Goal: Task Accomplishment & Management: Use online tool/utility

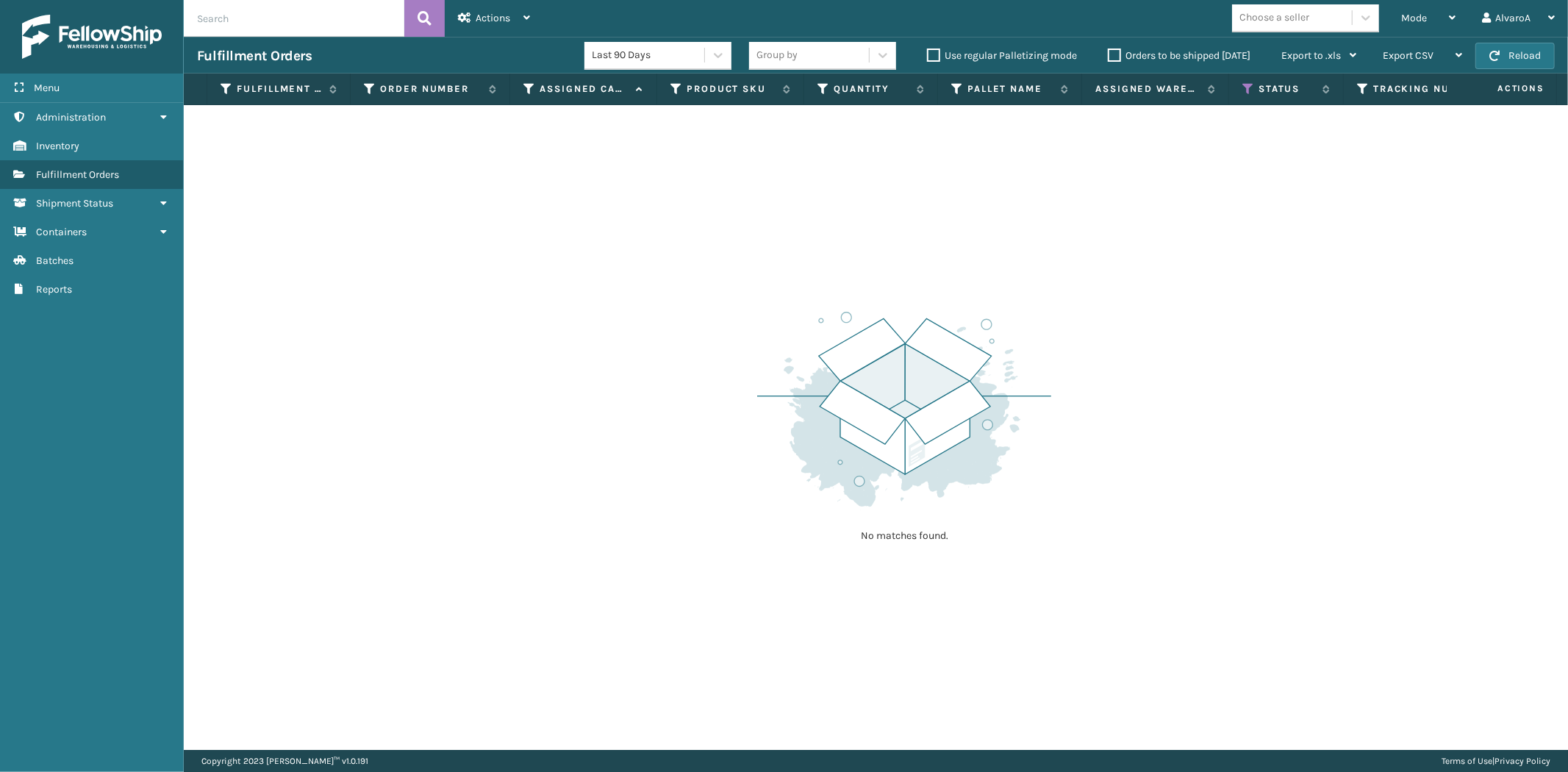
click at [1240, 92] on th "Status" at bounding box center [1286, 89] width 115 height 31
click at [1251, 91] on icon at bounding box center [1248, 89] width 12 height 14
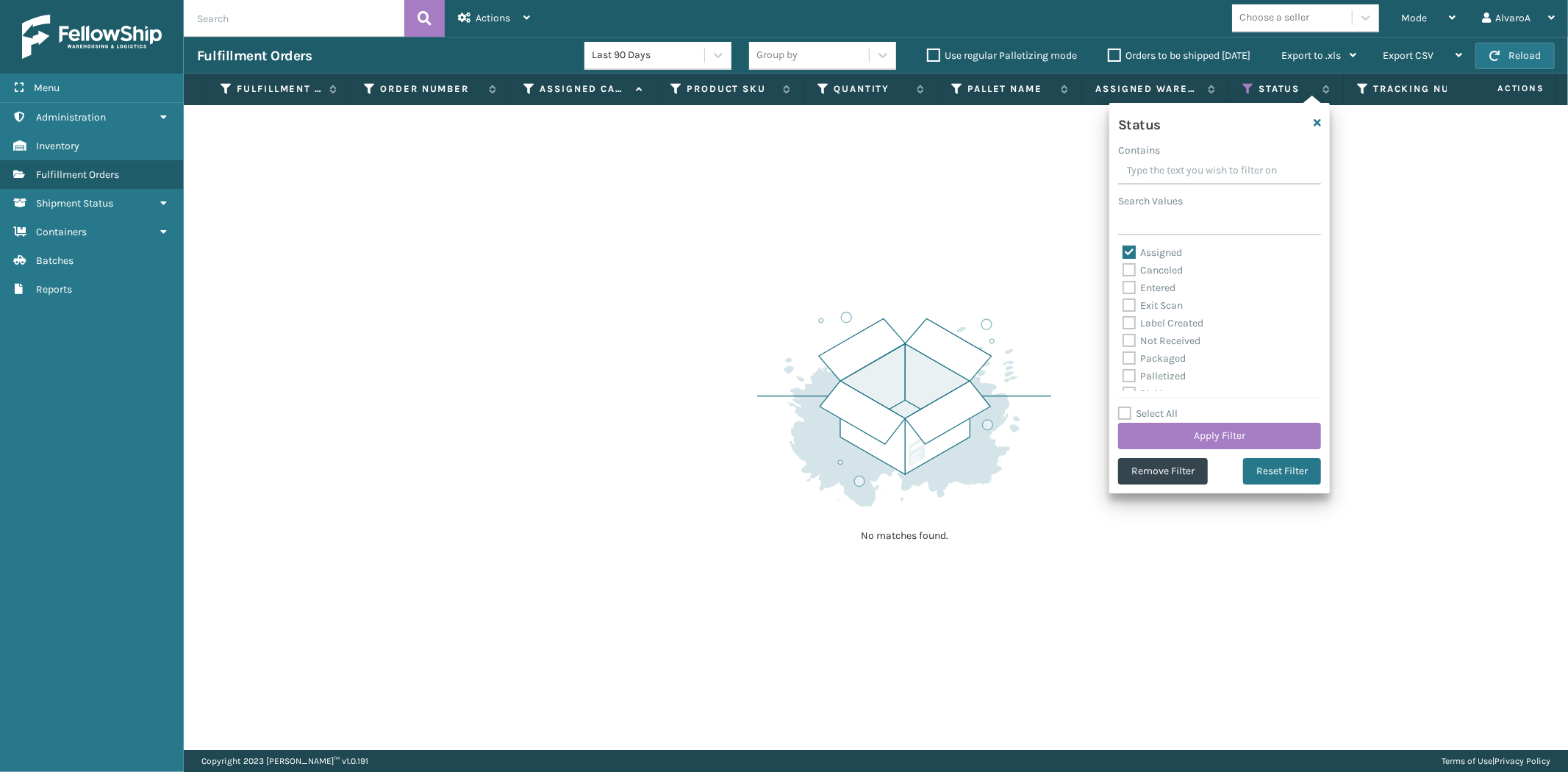
click at [1134, 255] on label "Assigned" at bounding box center [1152, 253] width 59 height 13
click at [1123, 253] on input "Assigned" at bounding box center [1122, 249] width 1 height 10
checkbox input "false"
click at [1125, 306] on label "Picking" at bounding box center [1148, 313] width 52 height 13
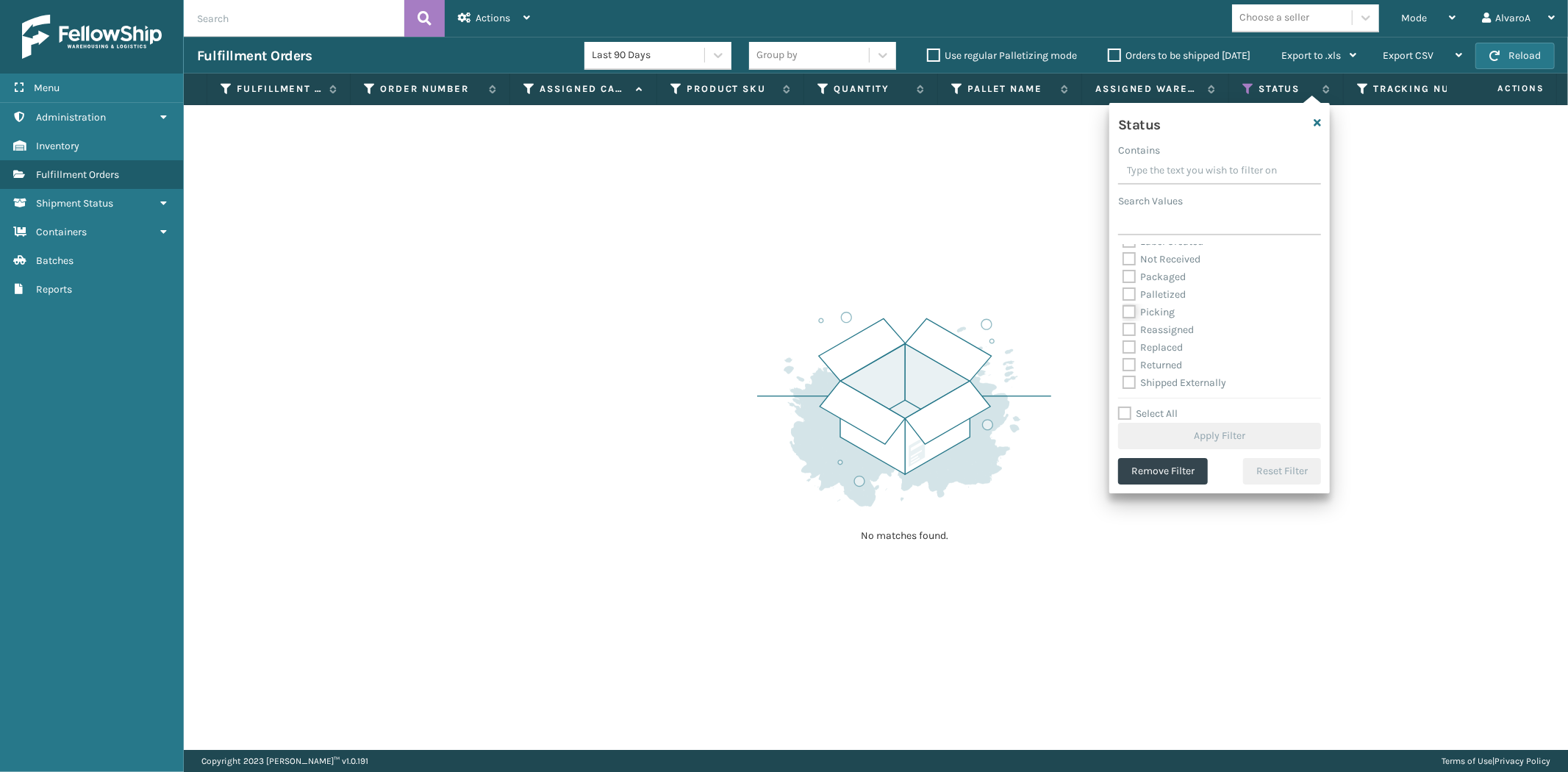
click at [1123, 305] on input "Picking" at bounding box center [1122, 309] width 1 height 10
checkbox input "true"
click at [1147, 432] on button "Apply Filter" at bounding box center [1219, 435] width 203 height 26
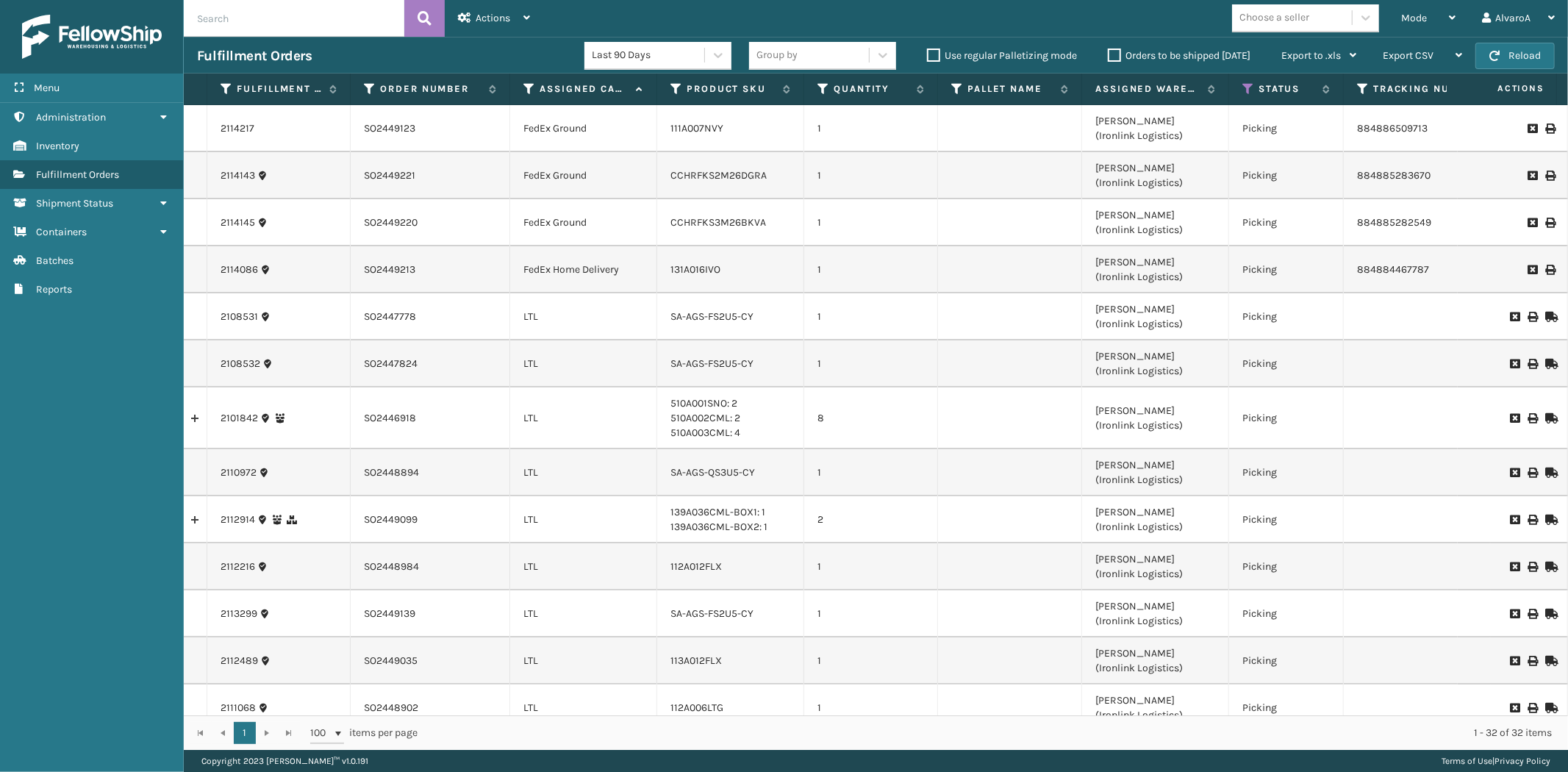
click at [1104, 45] on div "Last 90 Days Group by Use regular Palletizing mode Orders to be shipped [DATE] …" at bounding box center [976, 56] width 785 height 37
click at [1105, 55] on div "Orders to be shipped [DATE]" at bounding box center [1182, 56] width 173 height 18
click at [1116, 52] on label "Orders to be shipped [DATE]" at bounding box center [1179, 55] width 143 height 13
click at [1109, 52] on input "Orders to be shipped [DATE]" at bounding box center [1108, 52] width 1 height 10
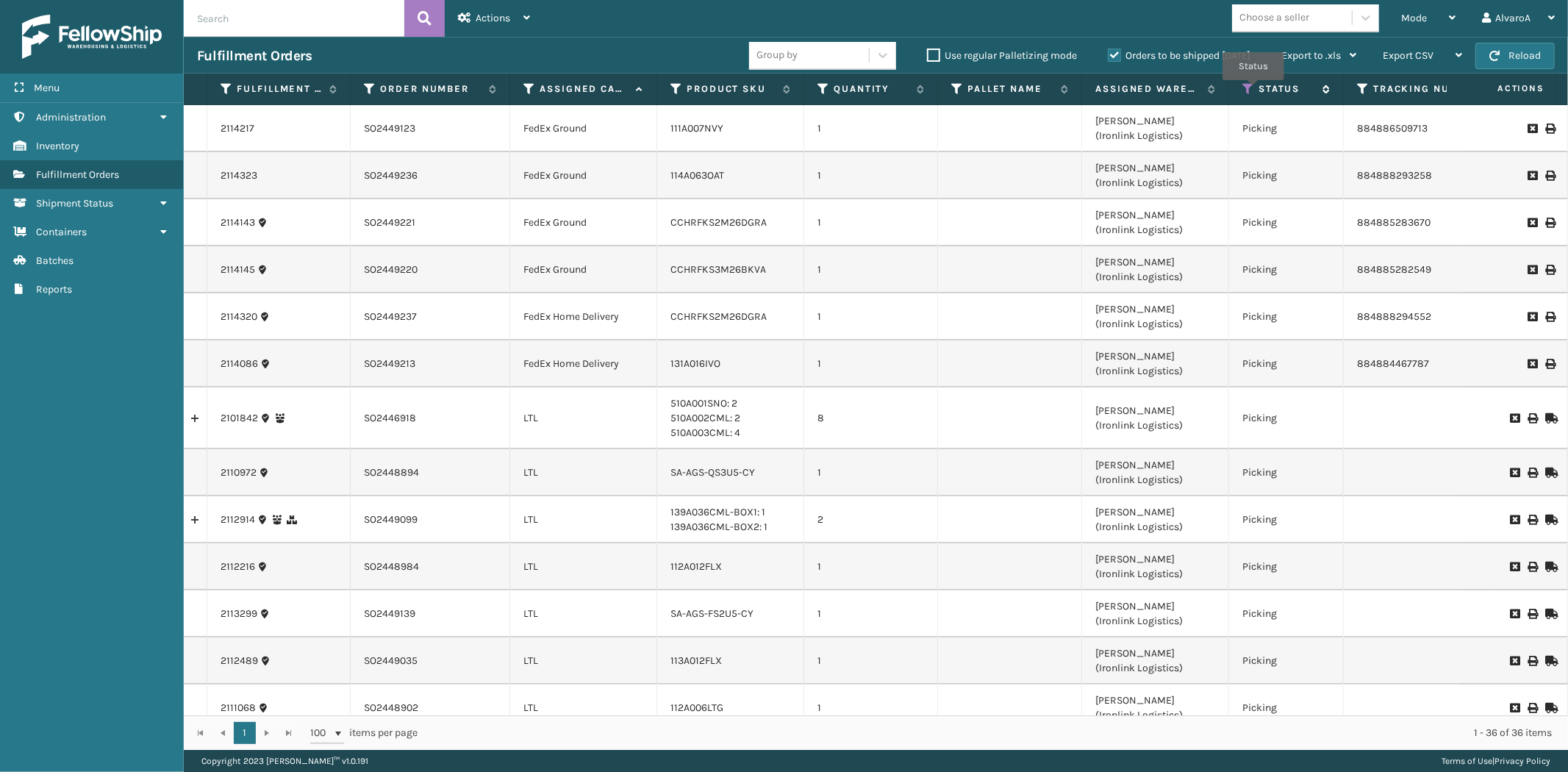
click at [1254, 91] on icon at bounding box center [1248, 89] width 12 height 14
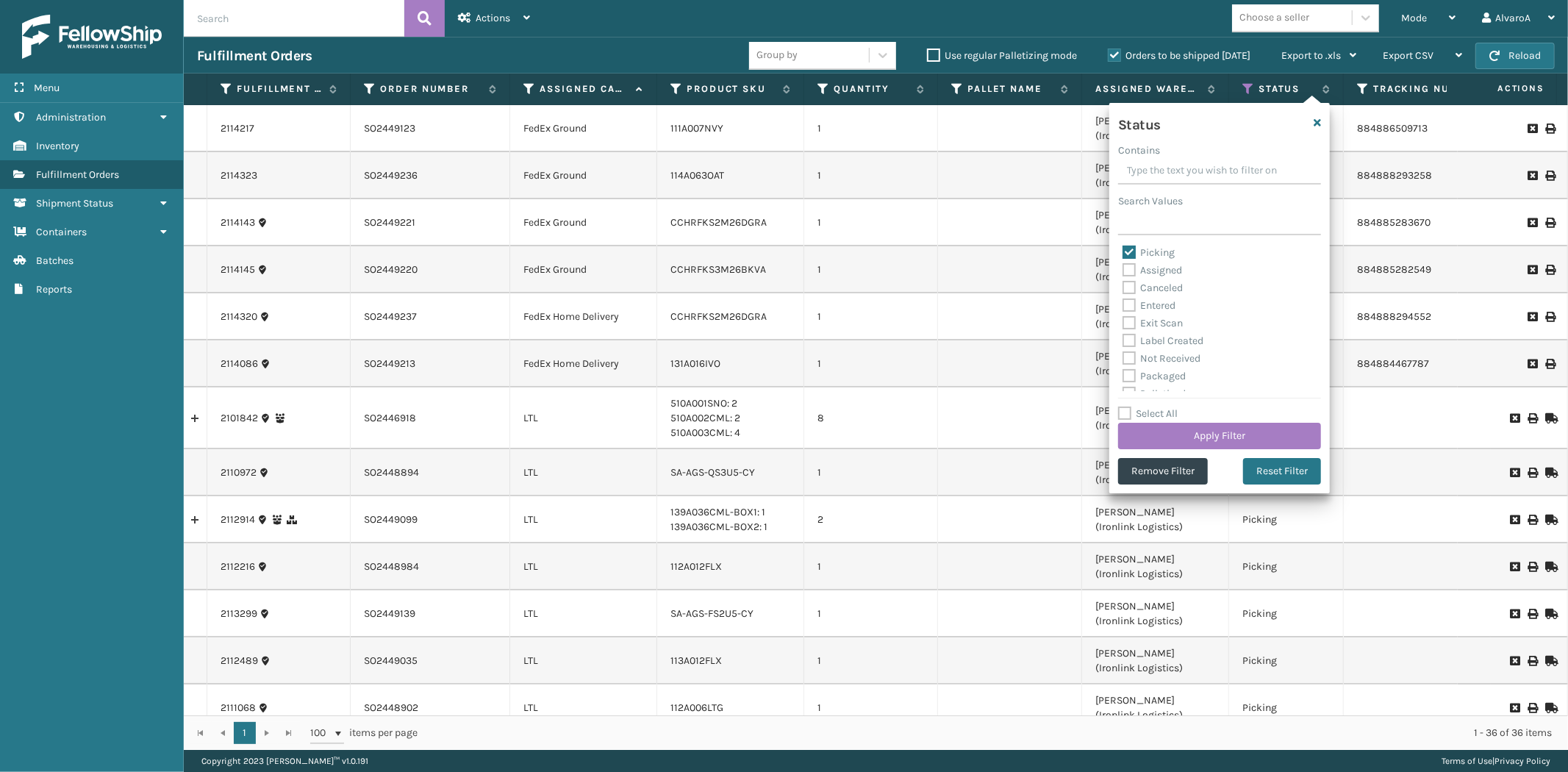
click at [1130, 247] on label "Picking" at bounding box center [1148, 253] width 52 height 13
click at [1123, 247] on input "Picking" at bounding box center [1122, 249] width 1 height 10
checkbox input "false"
drag, startPoint x: 1131, startPoint y: 270, endPoint x: 1138, endPoint y: 341, distance: 71.3
click at [1133, 275] on label "Assigned" at bounding box center [1152, 270] width 59 height 13
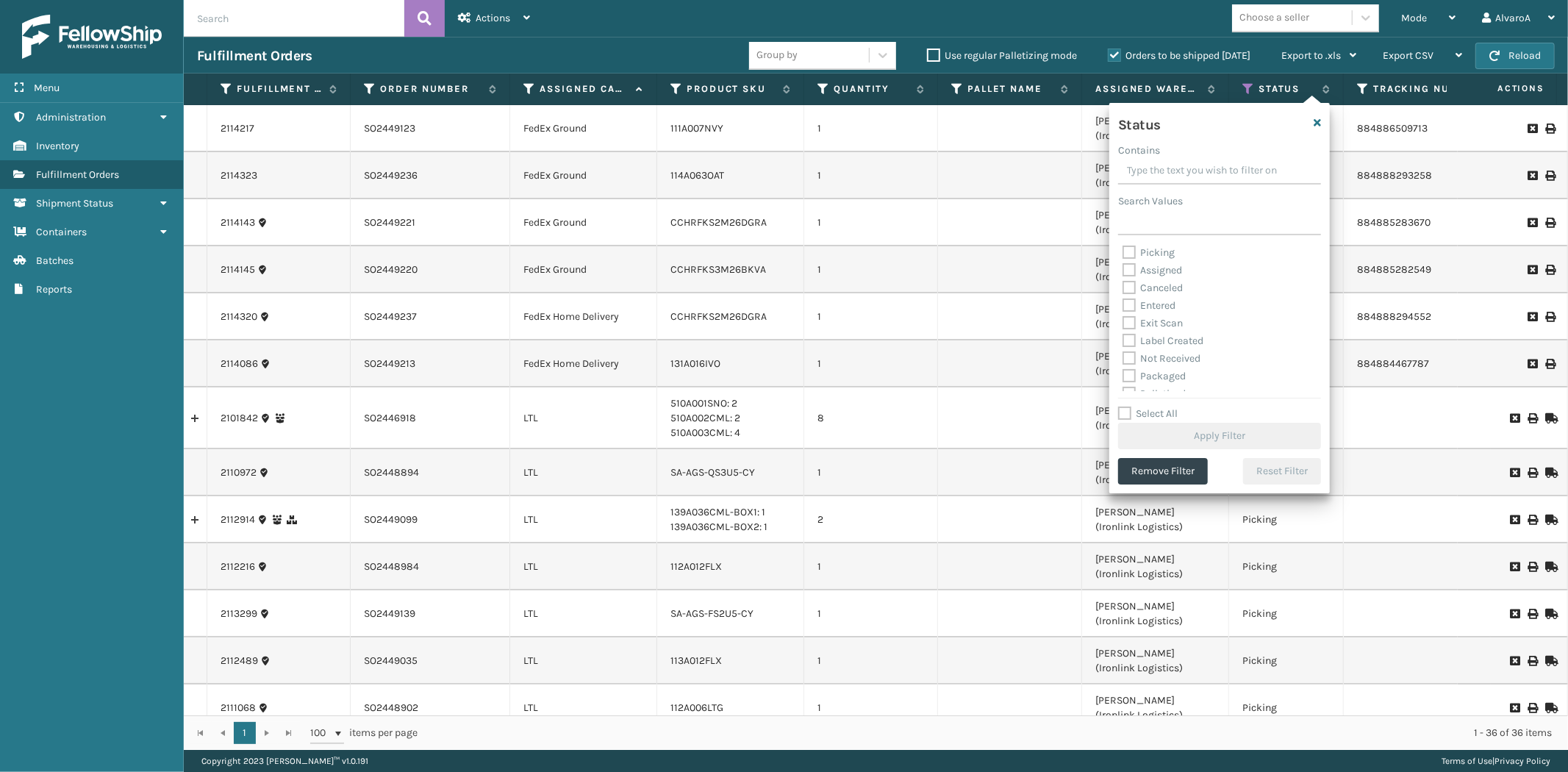
click at [1125, 276] on div "Picking Assigned Canceled Entered Exit Scan Label Created Not Received Packaged…" at bounding box center [1219, 317] width 203 height 147
click at [1127, 273] on label "Assigned" at bounding box center [1152, 270] width 59 height 13
click at [1123, 271] on input "Assigned" at bounding box center [1122, 266] width 1 height 10
checkbox input "true"
click at [1165, 450] on div "Status Contains Search Values Picking Assigned Canceled Entered Exit Scan Label…" at bounding box center [1219, 297] width 220 height 390
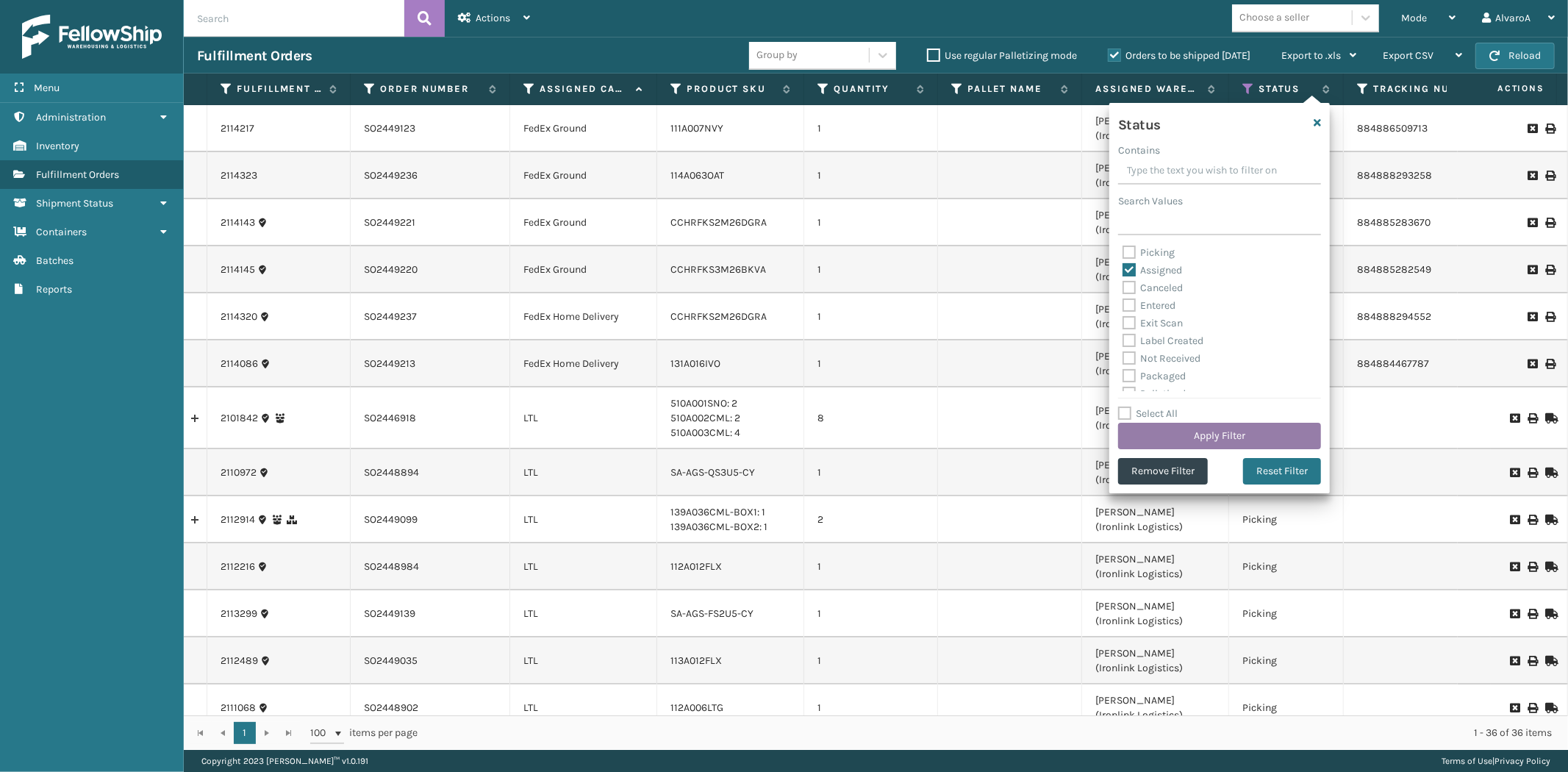
click at [1165, 443] on button "Apply Filter" at bounding box center [1219, 435] width 203 height 26
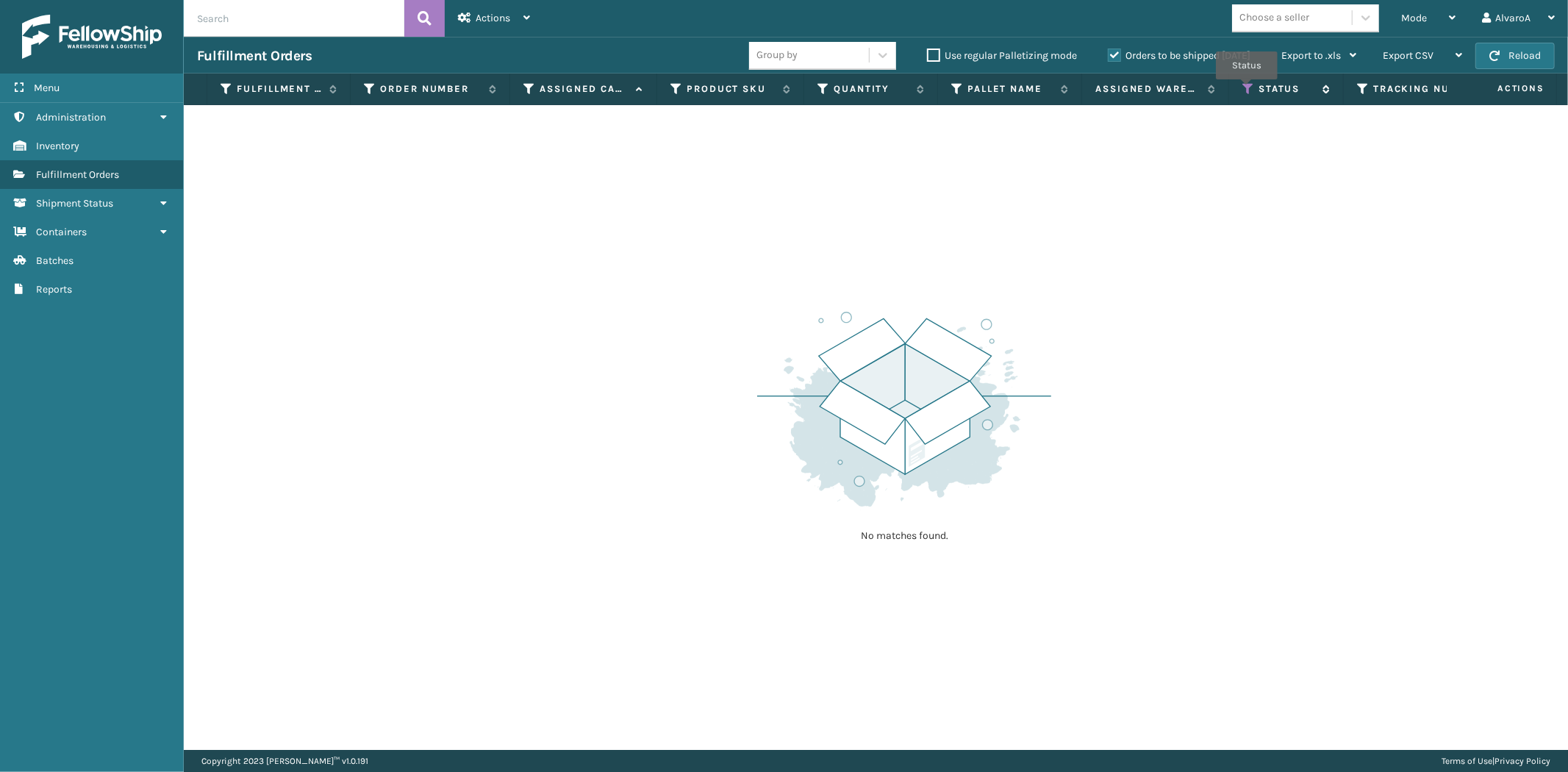
click at [1247, 90] on icon at bounding box center [1248, 89] width 12 height 14
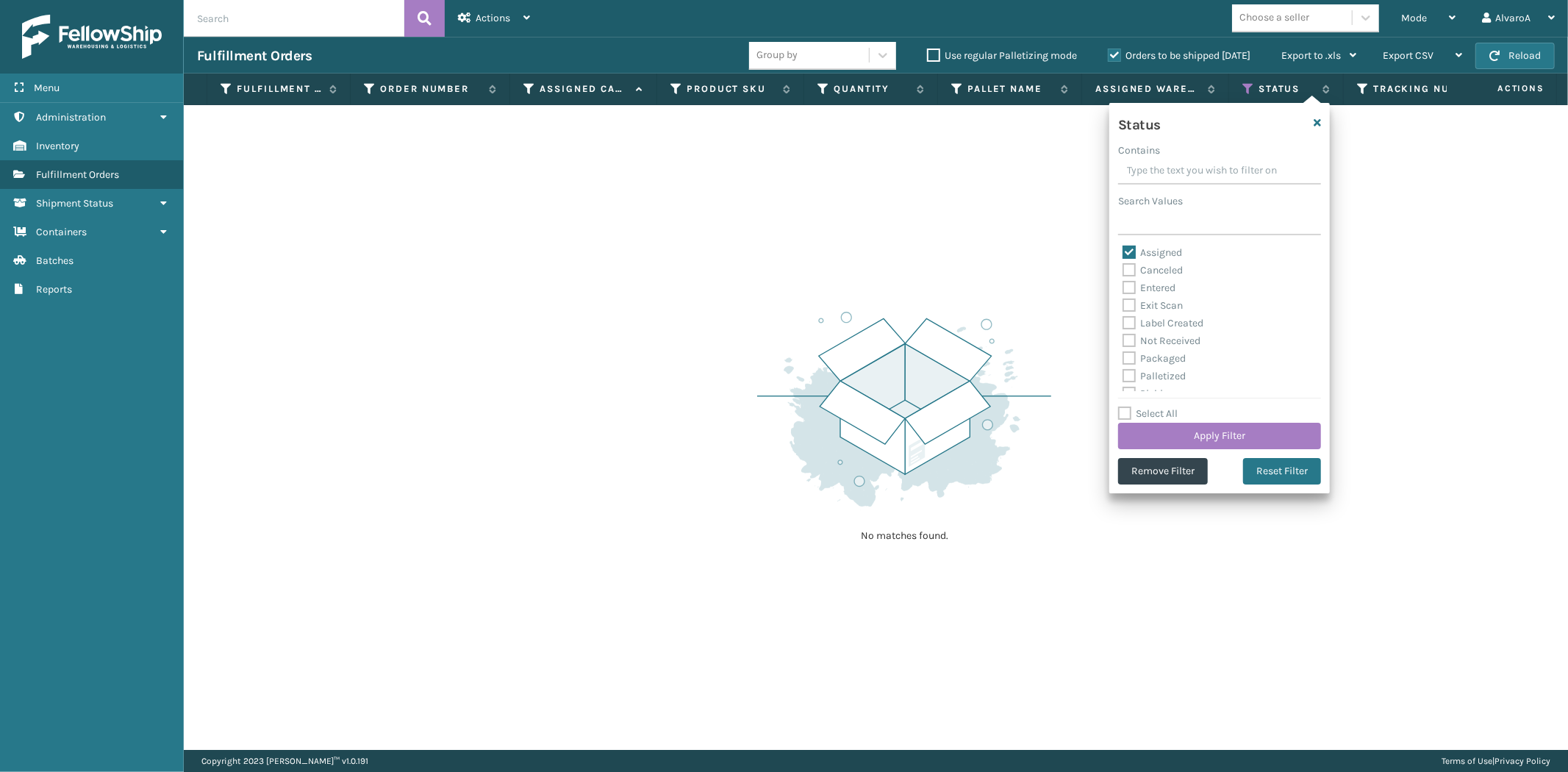
click at [1130, 250] on label "Assigned" at bounding box center [1152, 253] width 59 height 13
click at [1123, 250] on input "Assigned" at bounding box center [1122, 249] width 1 height 10
checkbox input "false"
drag, startPoint x: 1123, startPoint y: 313, endPoint x: 1130, endPoint y: 348, distance: 35.7
click at [1129, 332] on div "Assigned Canceled Entered Exit Scan Label Created Not Received Packaged Palleti…" at bounding box center [1219, 317] width 203 height 147
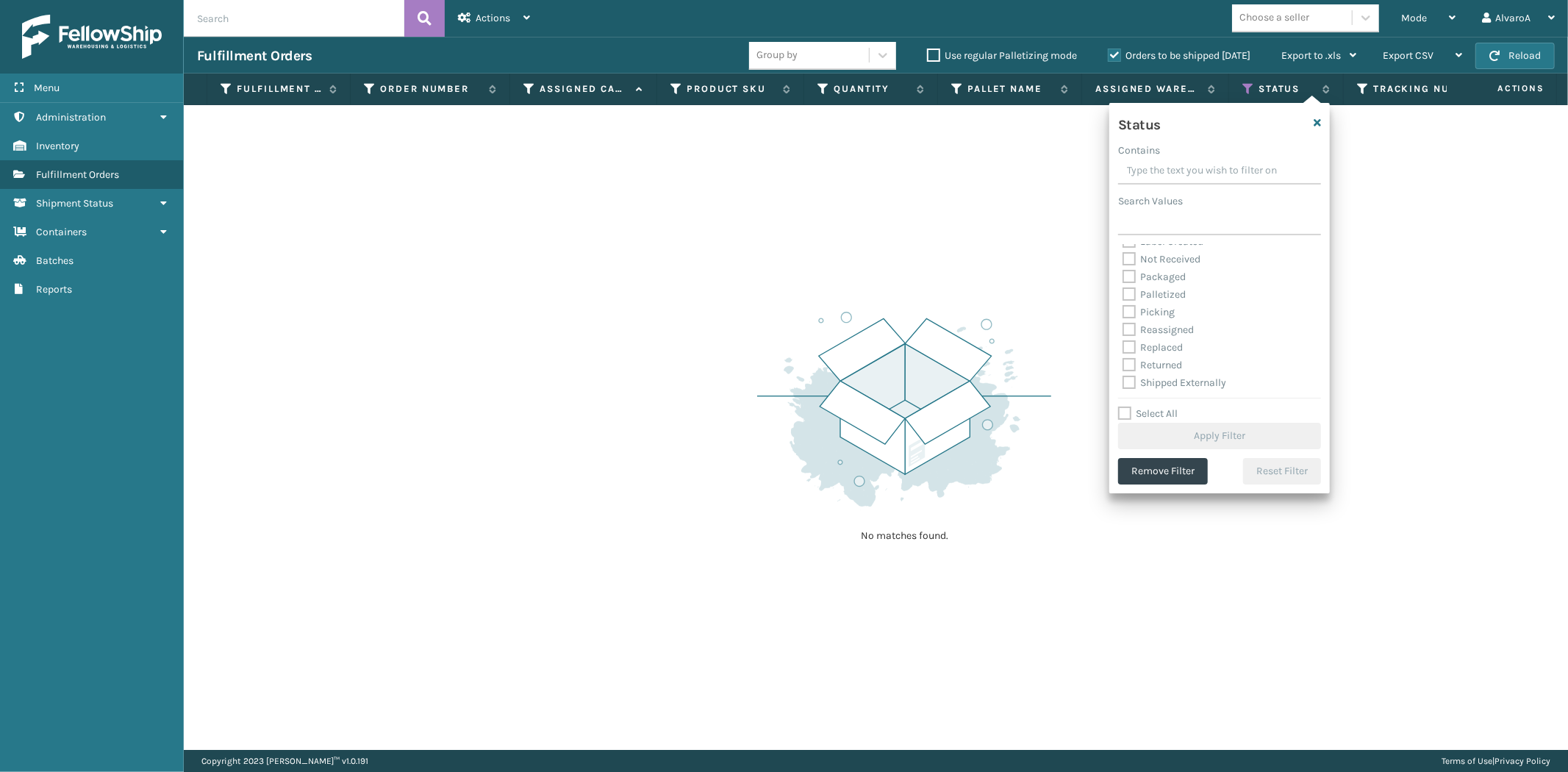
click at [1138, 312] on label "Picking" at bounding box center [1148, 313] width 52 height 13
click at [1123, 312] on input "Picking" at bounding box center [1122, 309] width 1 height 10
checkbox input "true"
click at [1128, 430] on button "Apply Filter" at bounding box center [1219, 435] width 203 height 26
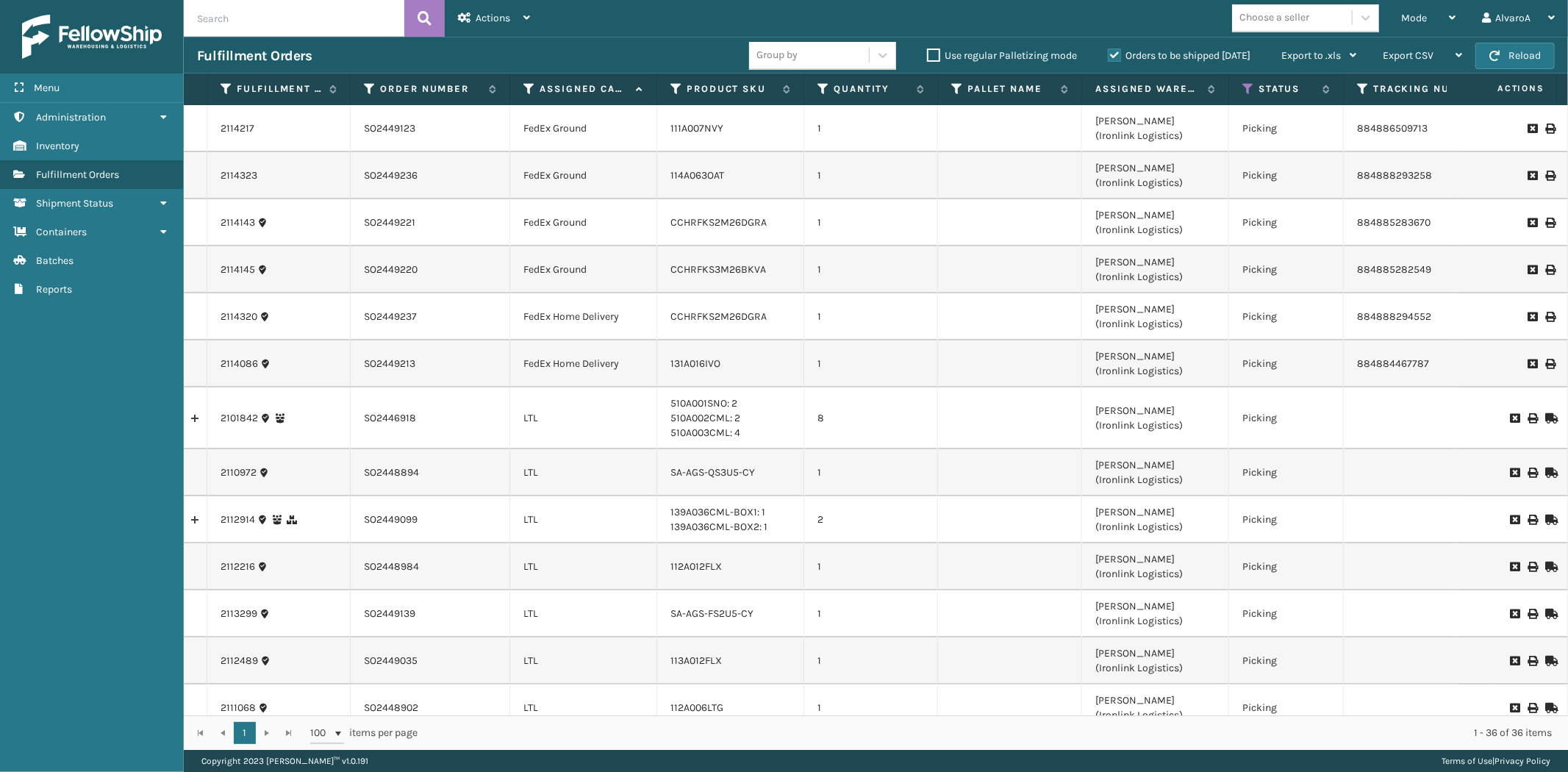
click at [1382, 30] on div "Choose a seller" at bounding box center [1310, 18] width 156 height 28
click at [1394, 25] on div "Mode Regular Mode Picking Mode Labeling Mode Exit Scan Mode" at bounding box center [1428, 18] width 81 height 37
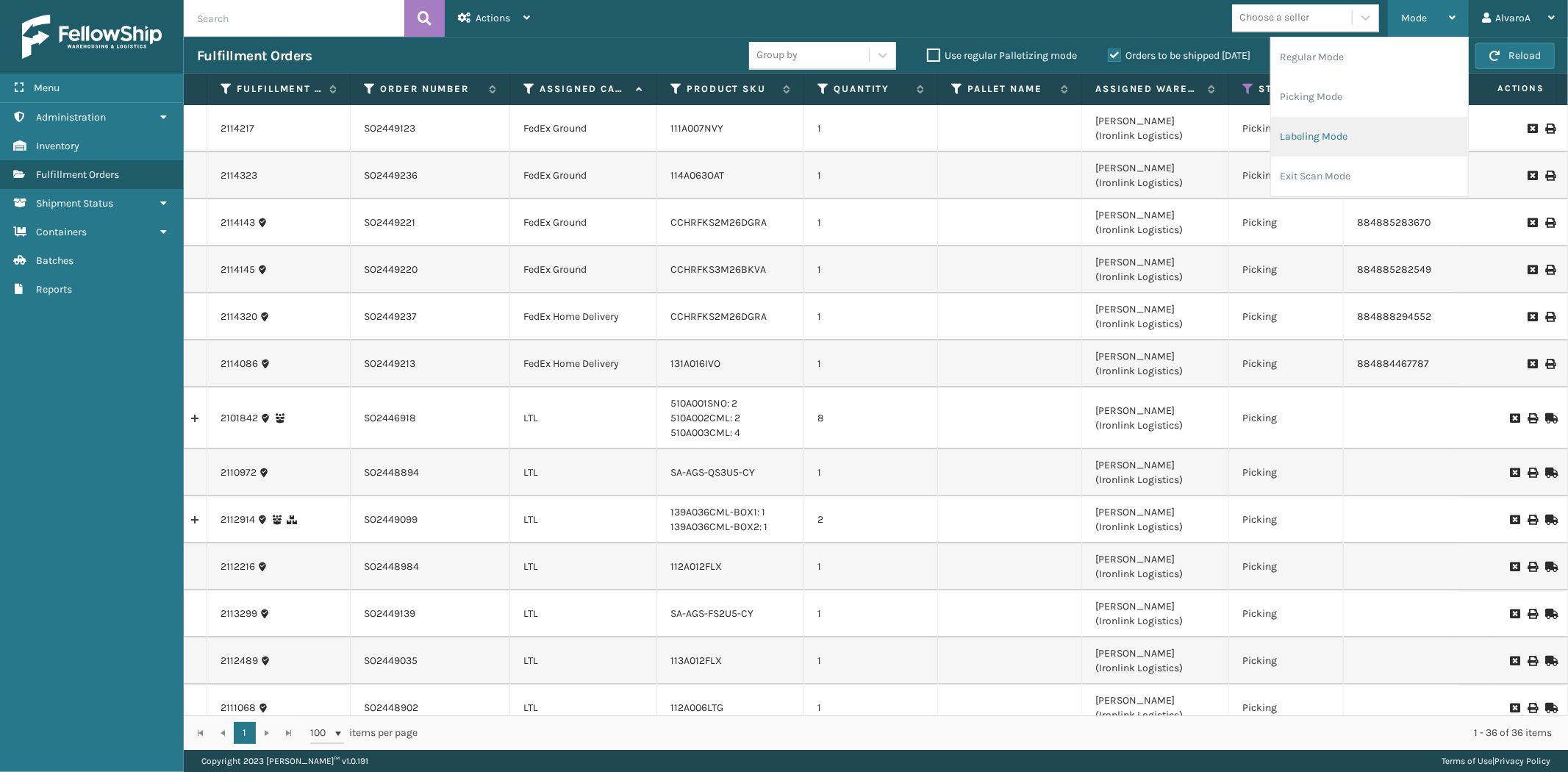
click at [1336, 126] on li "Labeling Mode" at bounding box center [1370, 137] width 197 height 40
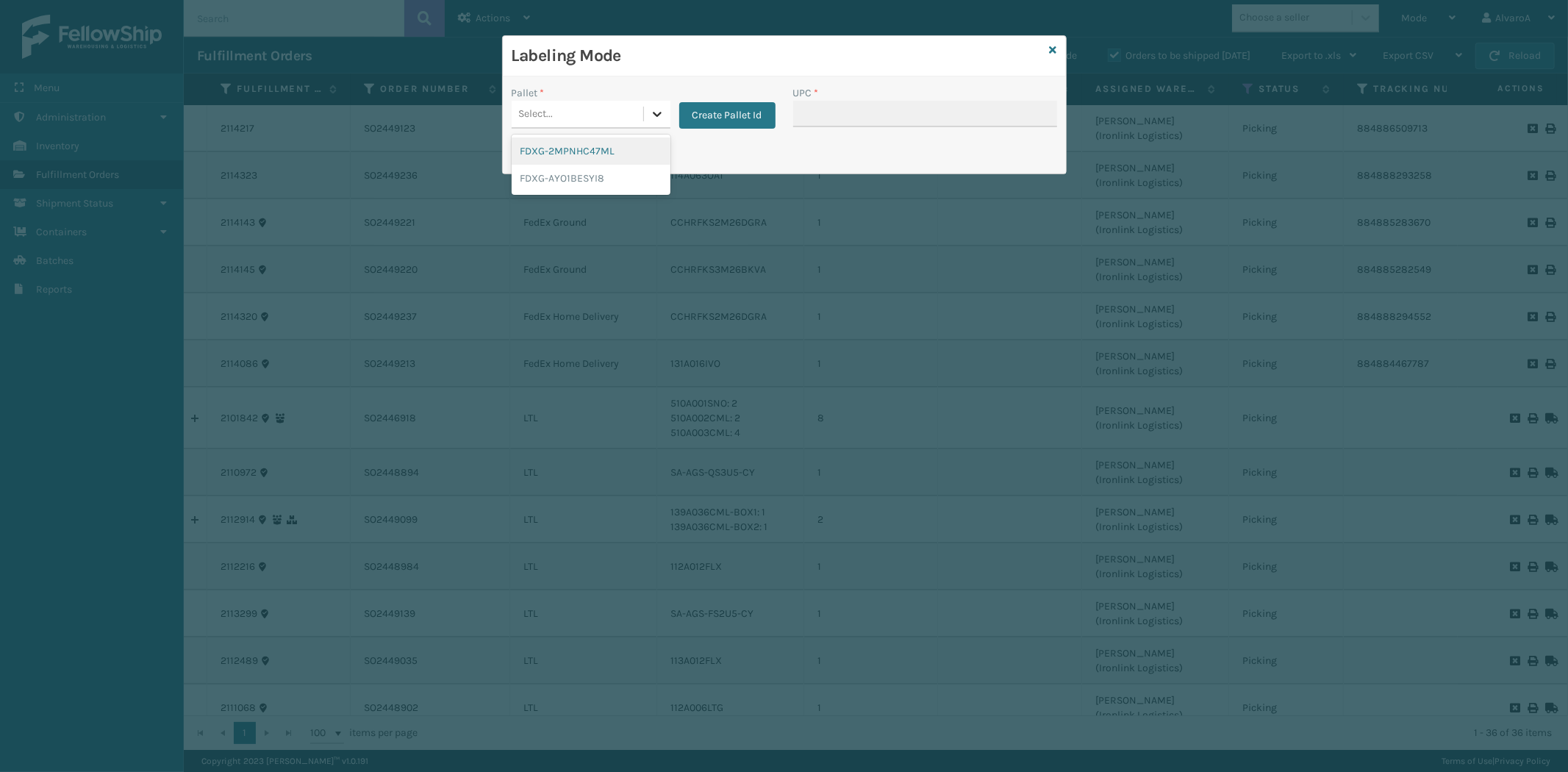
click at [665, 113] on div at bounding box center [657, 114] width 26 height 26
click at [704, 114] on button "Create Pallet Id" at bounding box center [727, 115] width 96 height 26
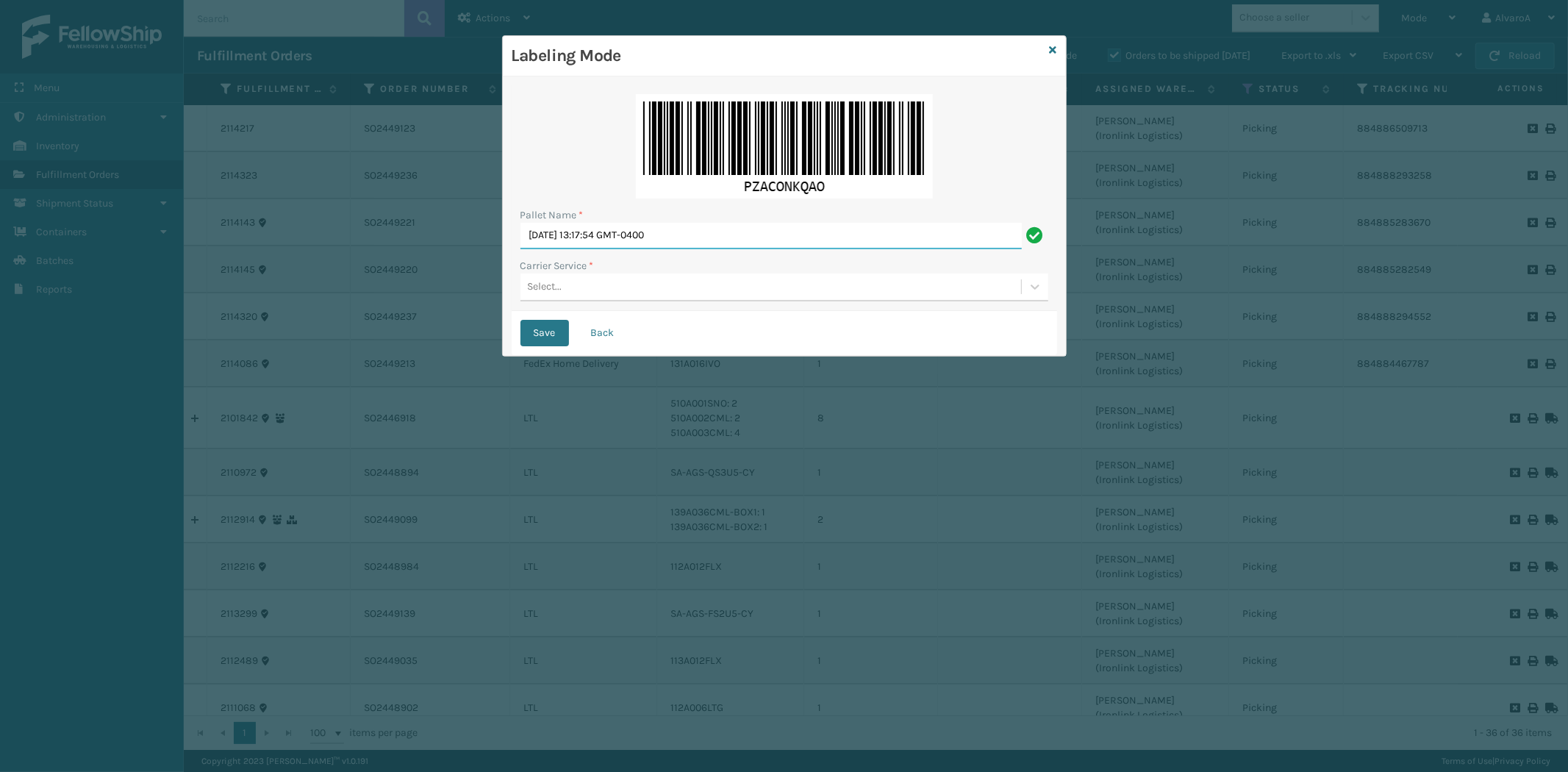
drag, startPoint x: 716, startPoint y: 243, endPoint x: 112, endPoint y: 322, distance: 609.1
click at [112, 329] on div "Labeling Mode Pallet Name * [DATE] 13:17:54 GMT-0400 Carrier Service * Select..…" at bounding box center [784, 386] width 1568 height 772
type input "lpn 517218"
click at [540, 277] on div "Select..." at bounding box center [770, 287] width 501 height 24
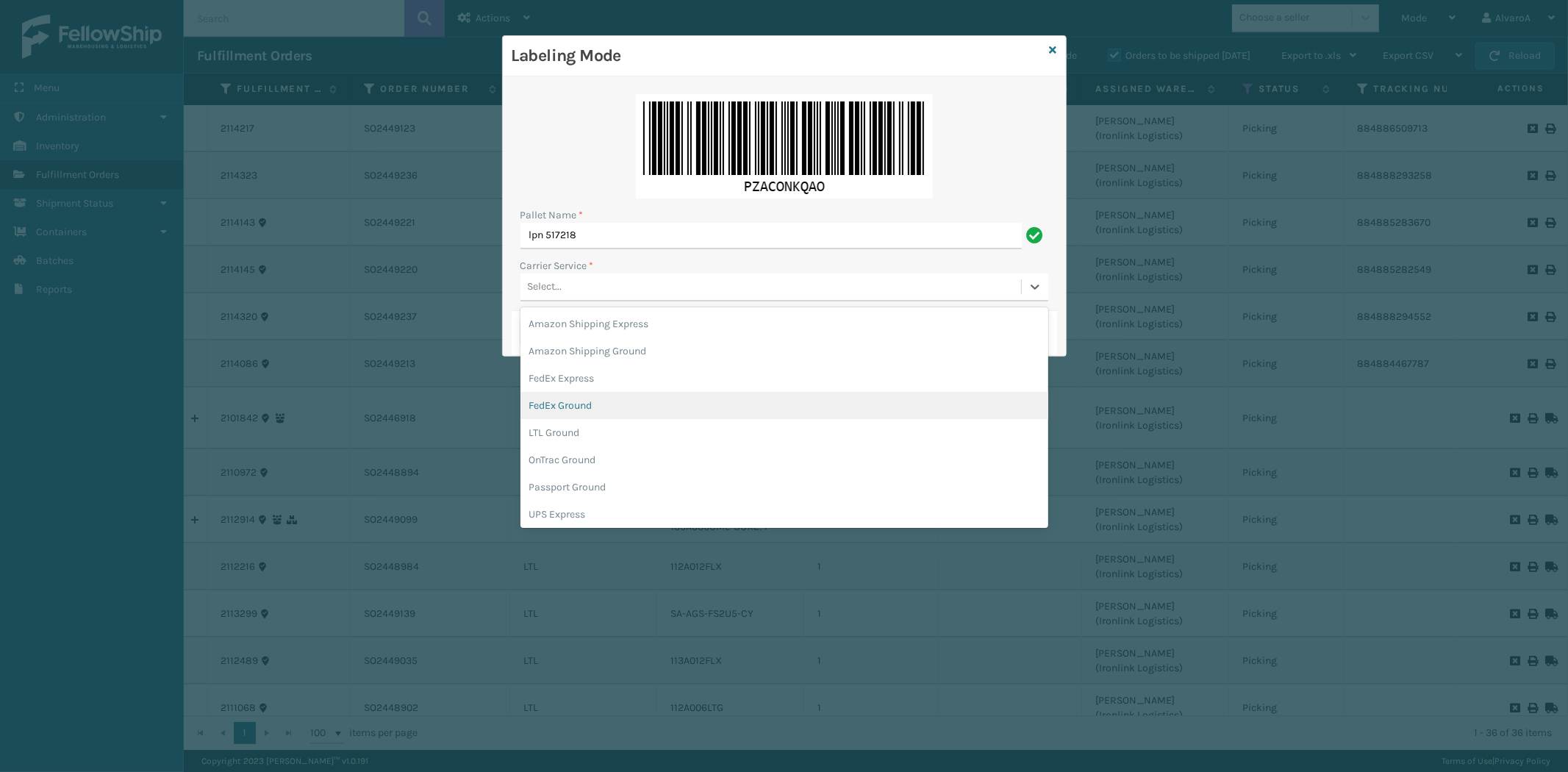
click at [580, 400] on div "FedEx Ground" at bounding box center [784, 406] width 527 height 27
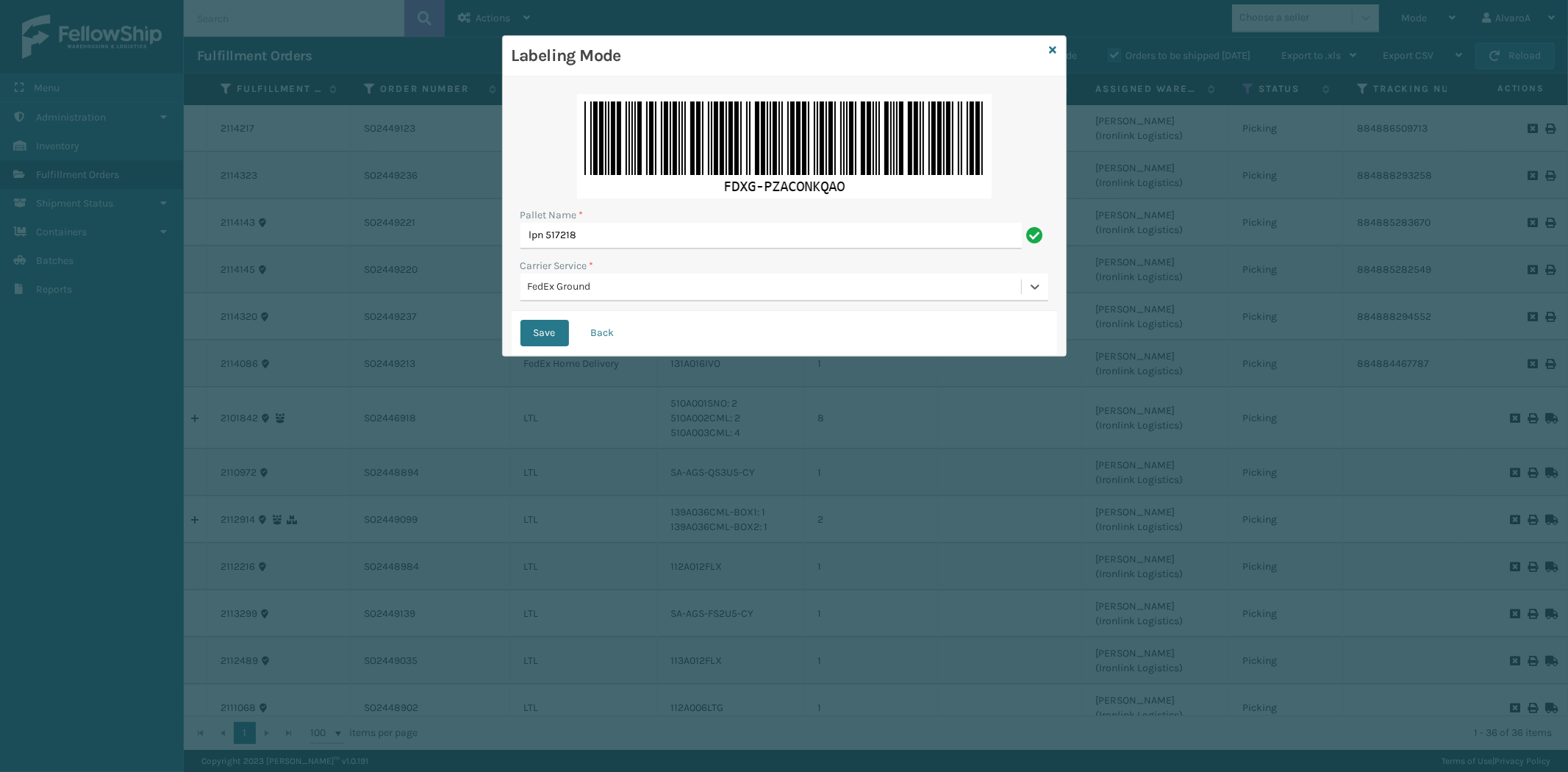
drag, startPoint x: 550, startPoint y: 324, endPoint x: 580, endPoint y: 294, distance: 42.4
click at [550, 322] on button "Save" at bounding box center [544, 333] width 49 height 26
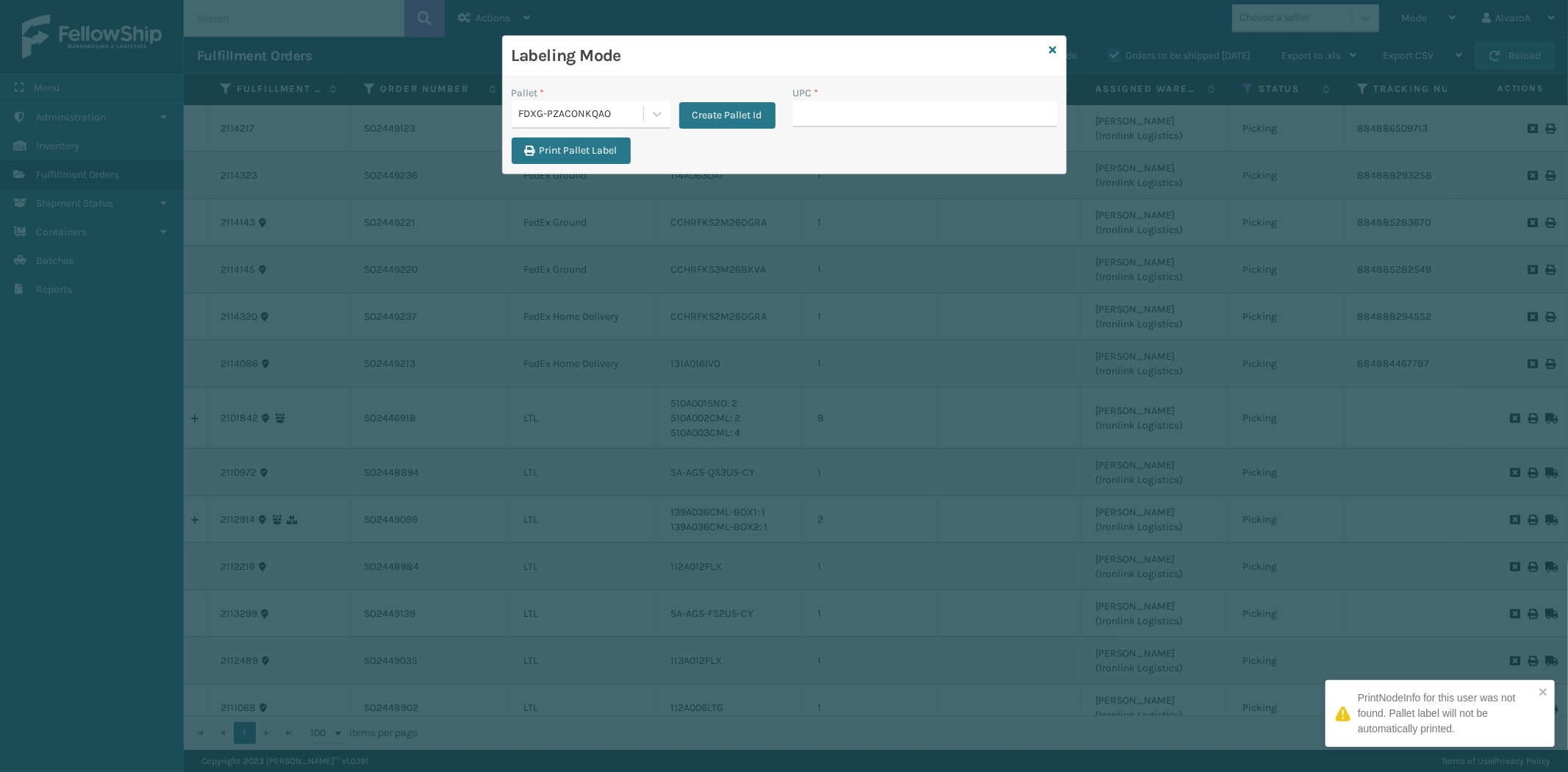
click at [839, 111] on input "UPC *" at bounding box center [925, 114] width 264 height 26
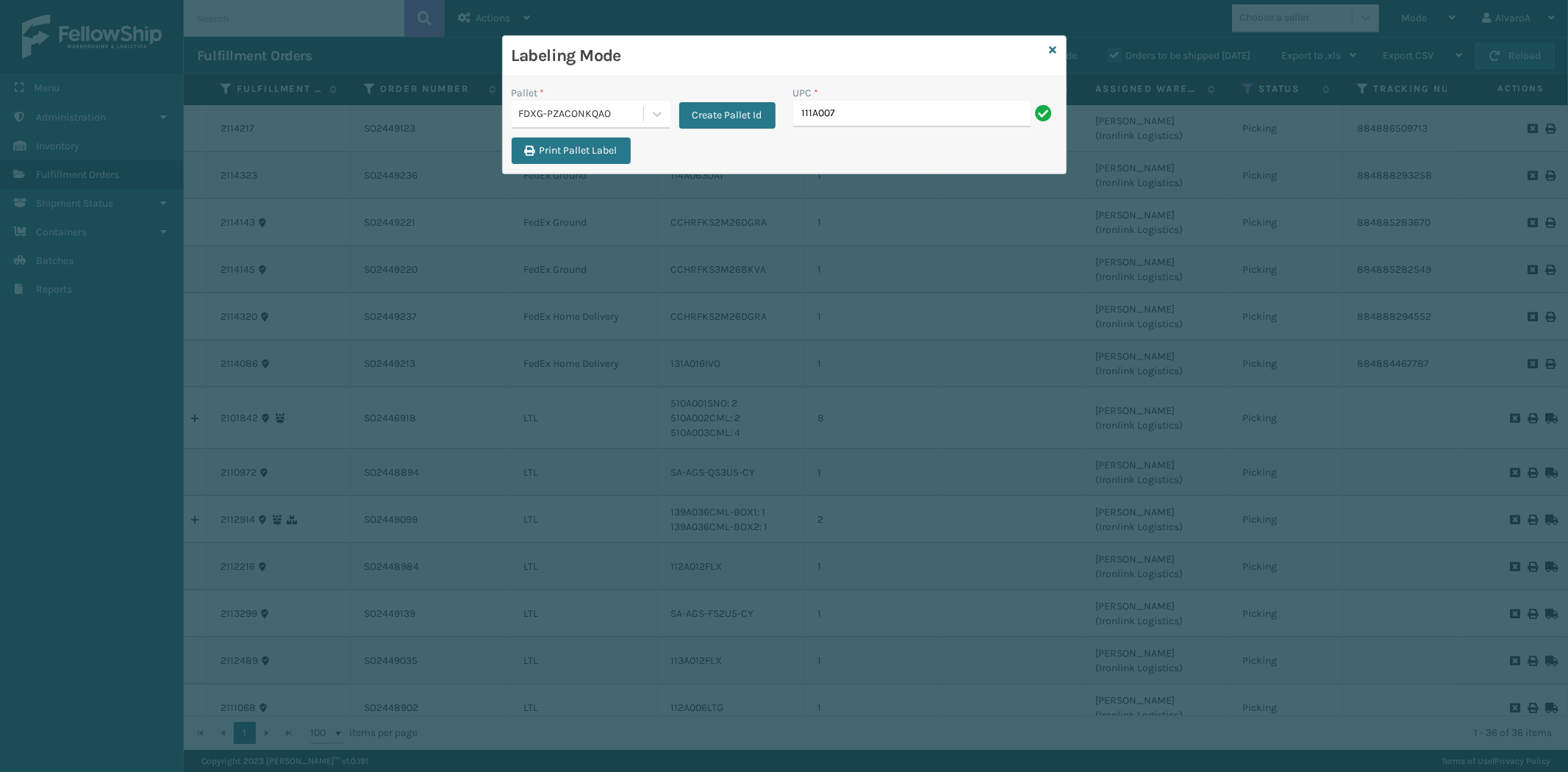
type input "111A007IVO"
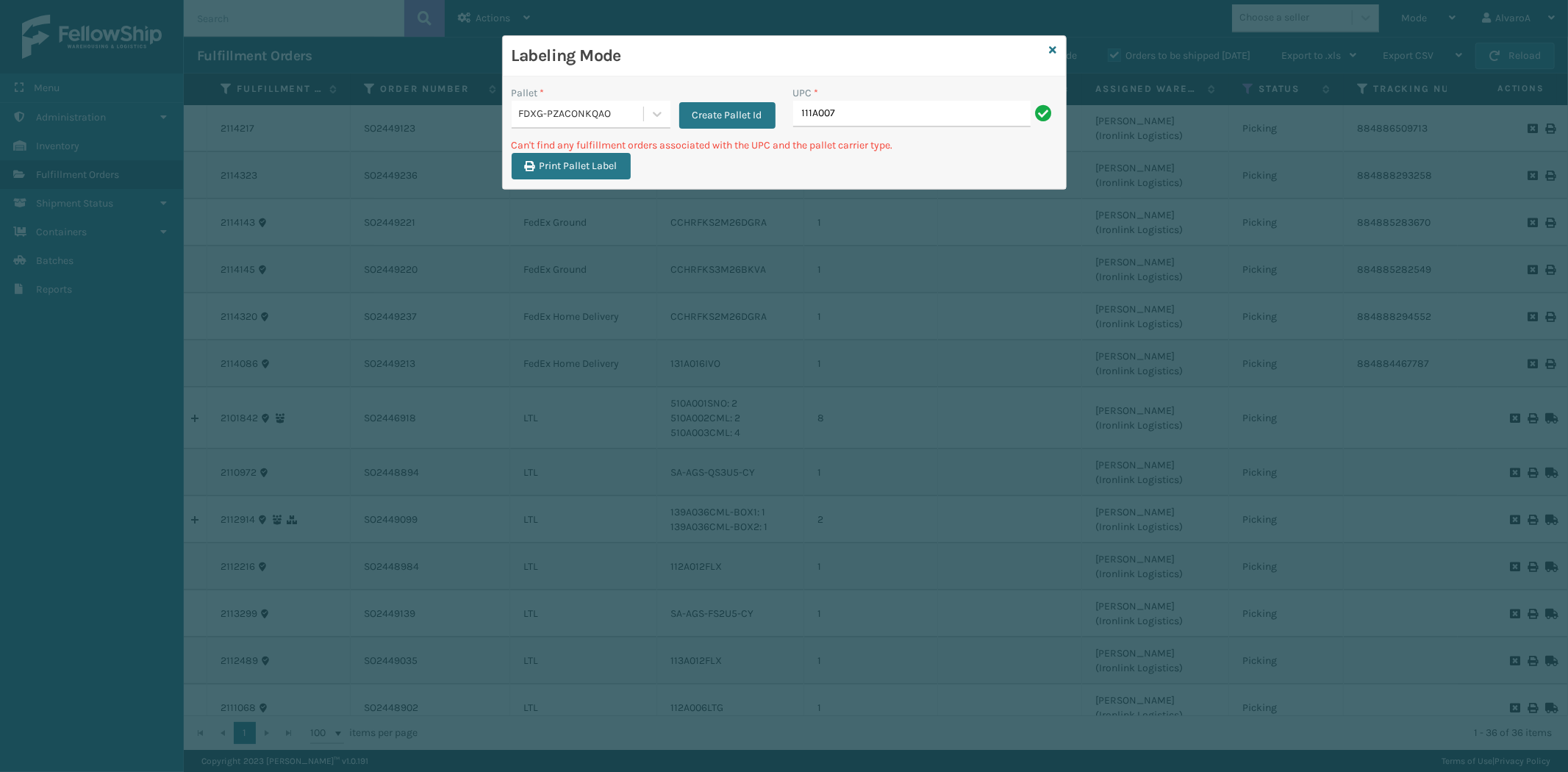
type input "111A007NVY"
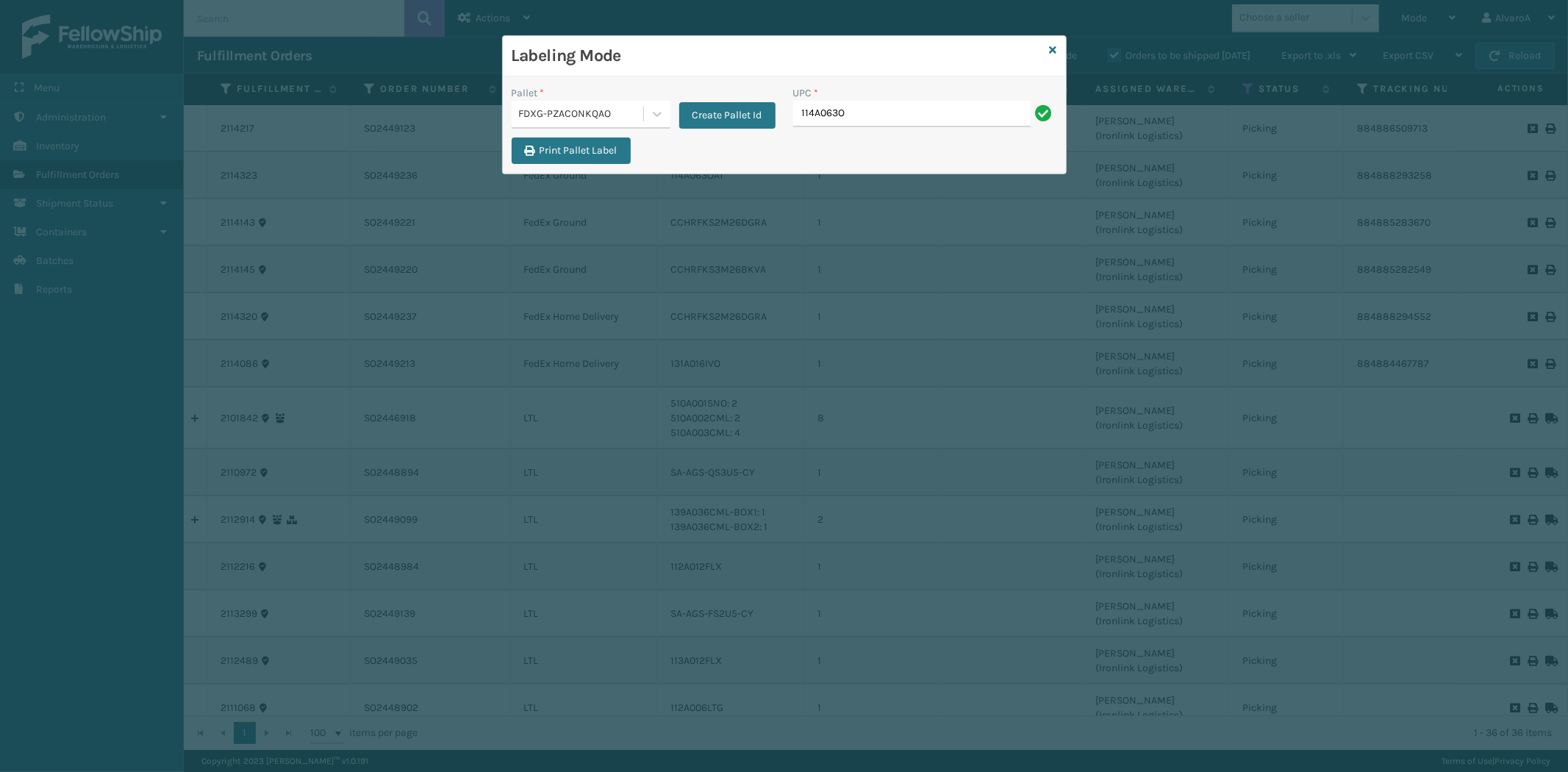
type input "114A063OAT"
type input "131A016IVO"
type input "CCHRFKS2M26DGRA"
type input "CCHRFKS3M26BKVA"
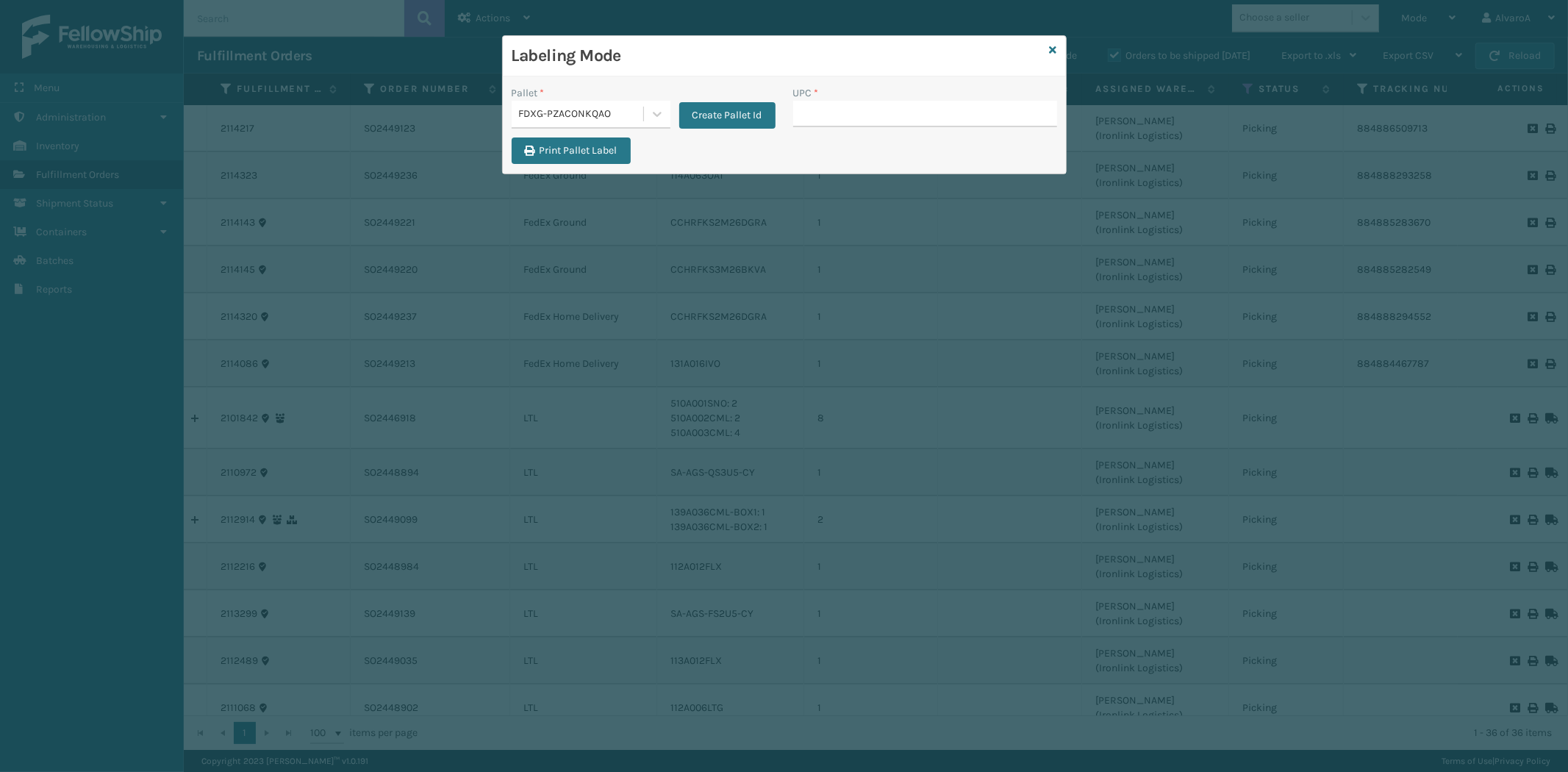
click at [1048, 46] on div "Labeling Mode" at bounding box center [784, 56] width 564 height 40
click at [1050, 47] on icon at bounding box center [1053, 50] width 7 height 10
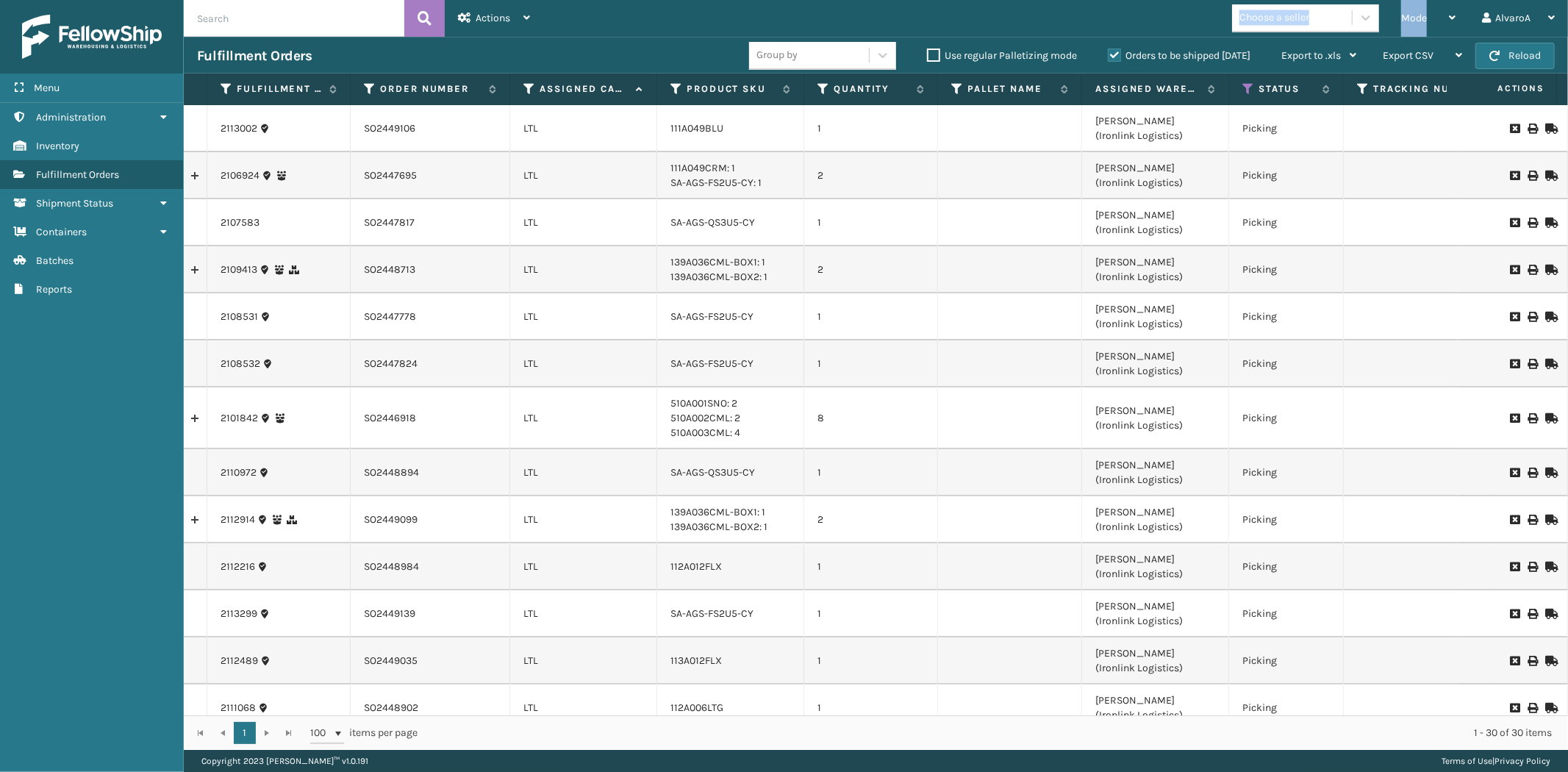
click at [1388, 32] on div "Mode Regular Mode Picking Mode Labeling Mode Exit Scan Mode Choose a seller Alv…" at bounding box center [1056, 18] width 1024 height 37
click at [1399, 30] on div "Mode Regular Mode Picking Mode Labeling Mode Exit Scan Mode" at bounding box center [1428, 18] width 81 height 37
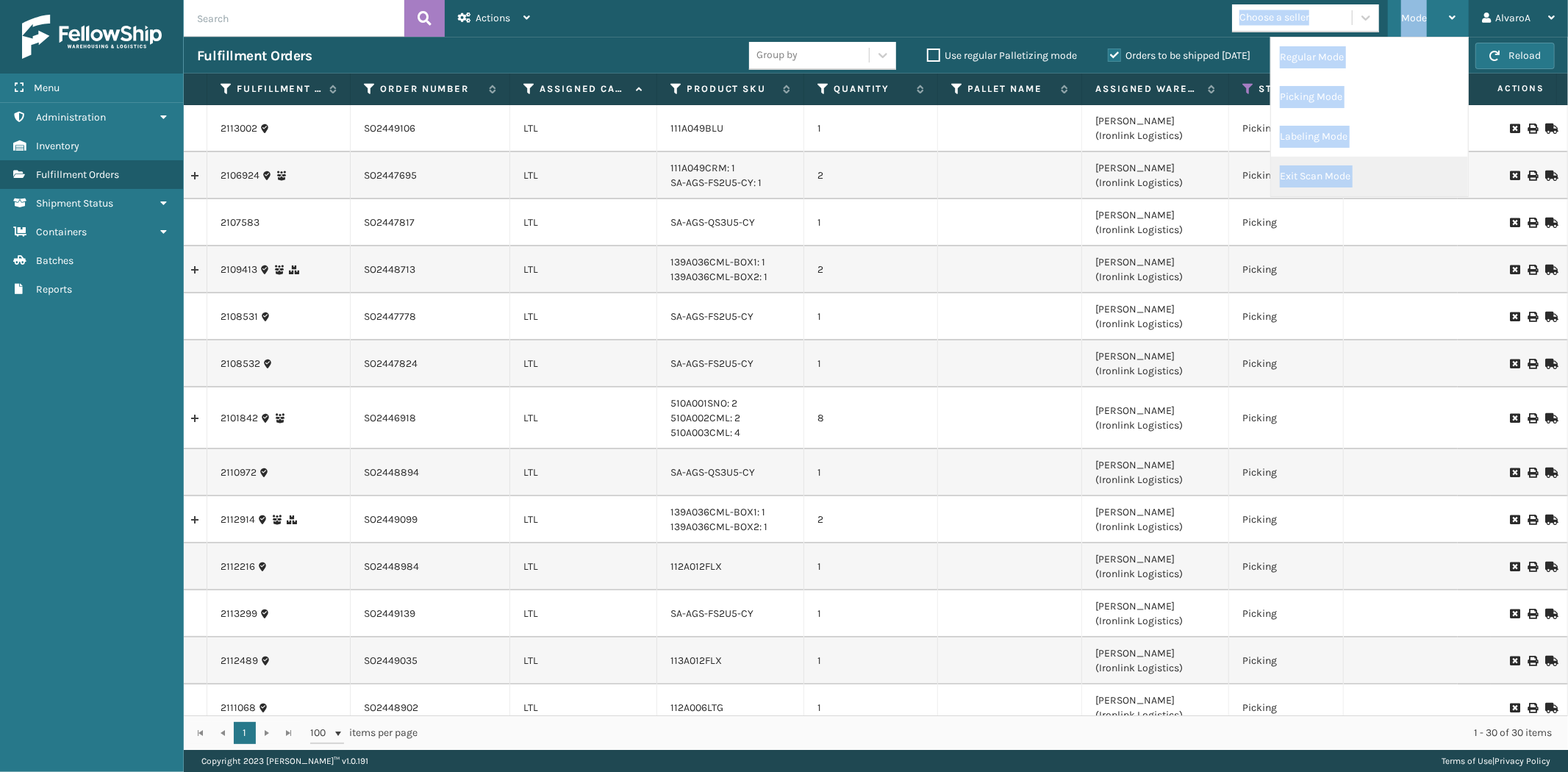
click at [1339, 179] on li "Exit Scan Mode" at bounding box center [1370, 176] width 197 height 40
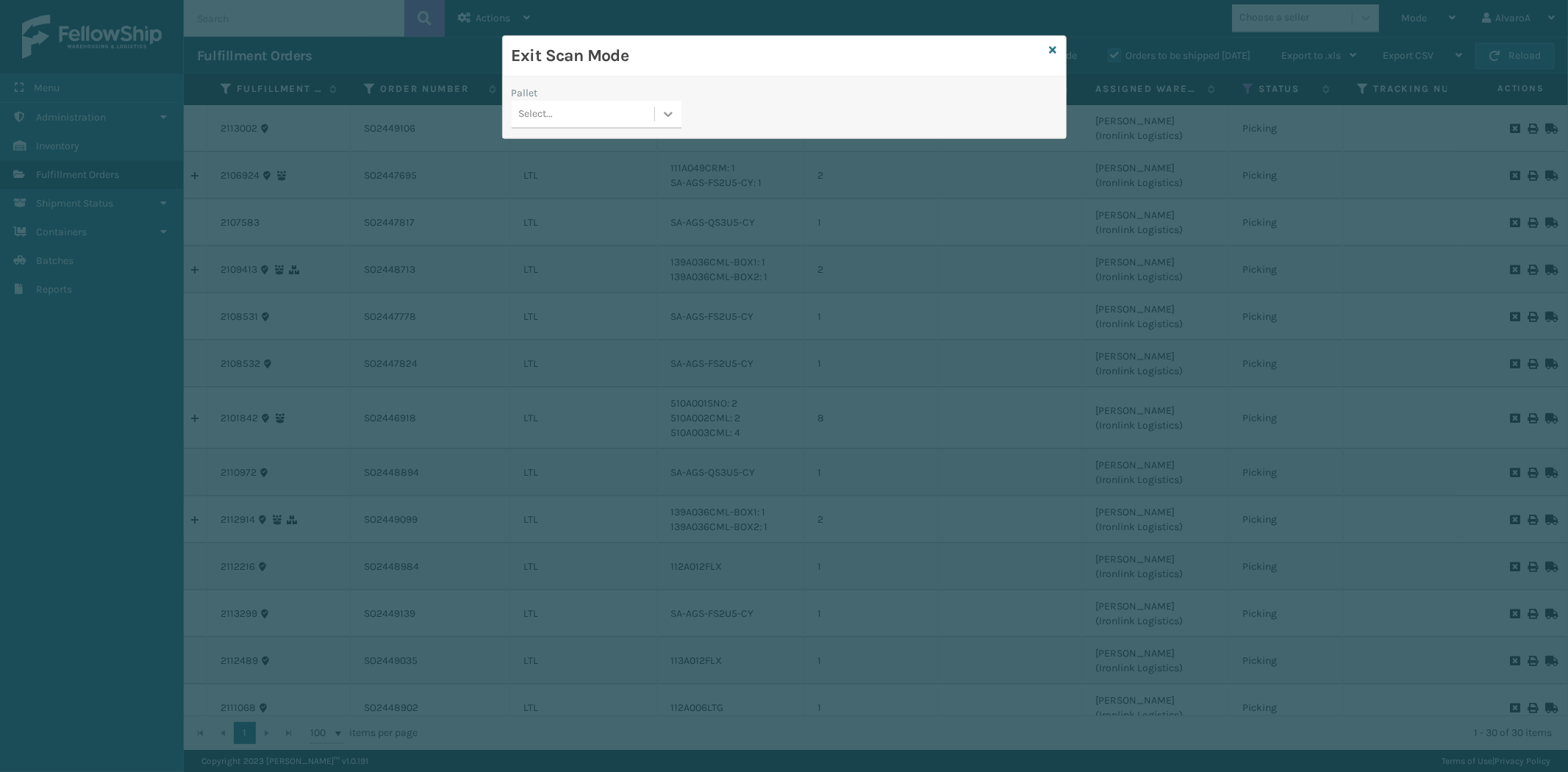
click at [666, 114] on icon at bounding box center [668, 114] width 9 height 5
click at [572, 201] on div "FDXG-PZACONKQAO" at bounding box center [596, 205] width 170 height 27
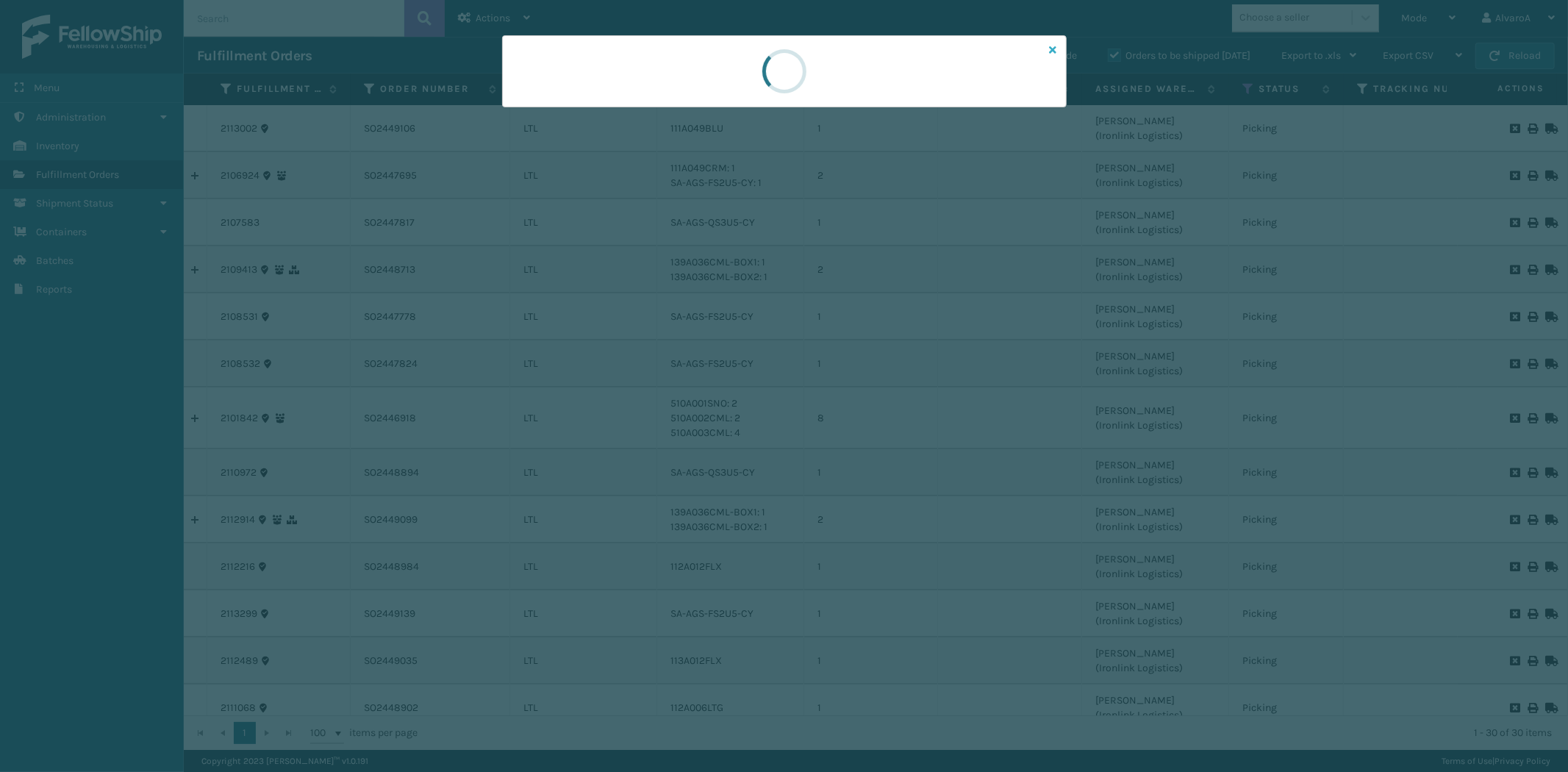
click at [1052, 48] on icon at bounding box center [1053, 50] width 7 height 10
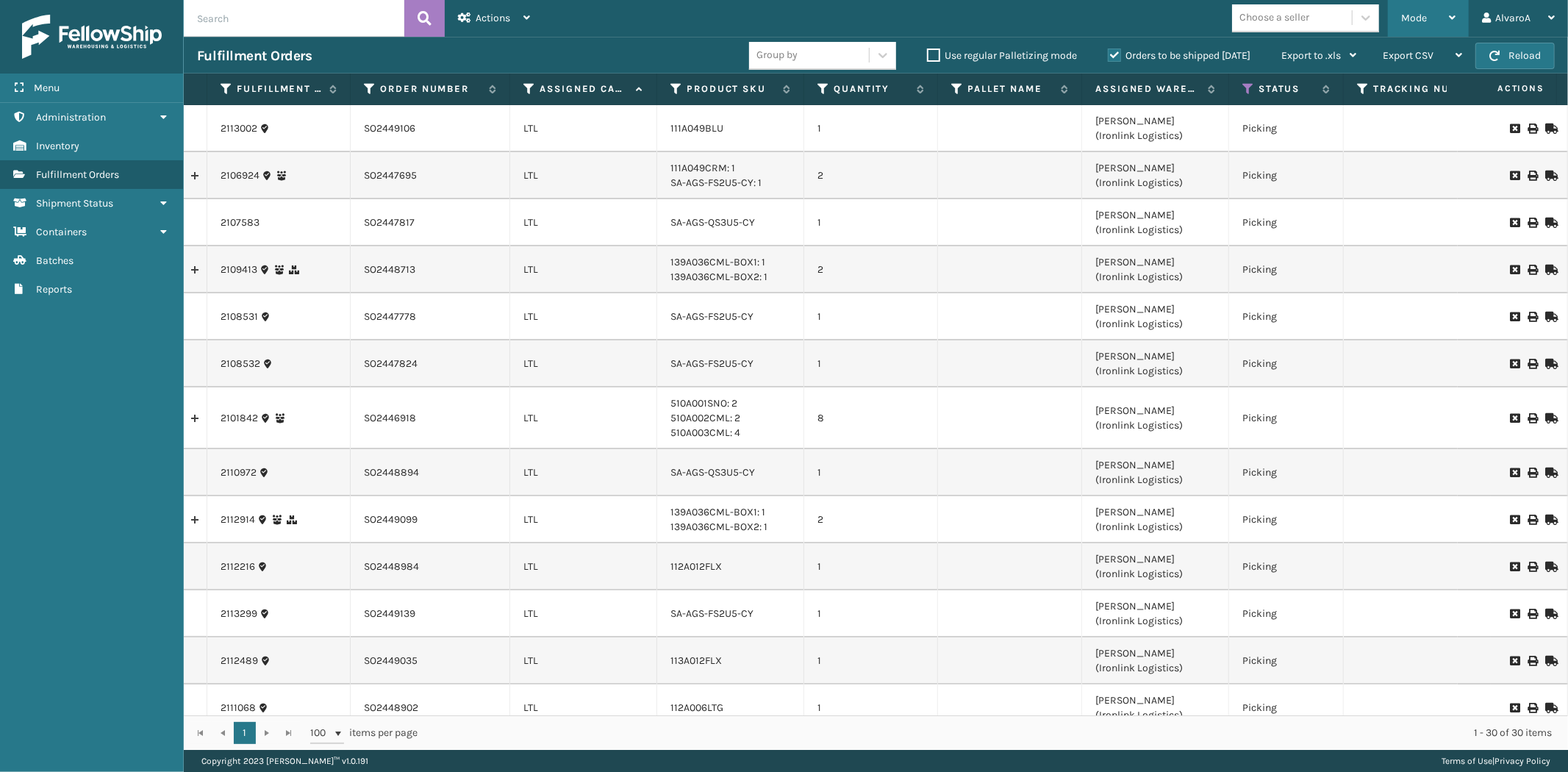
click at [1402, 20] on span "Mode" at bounding box center [1414, 18] width 26 height 13
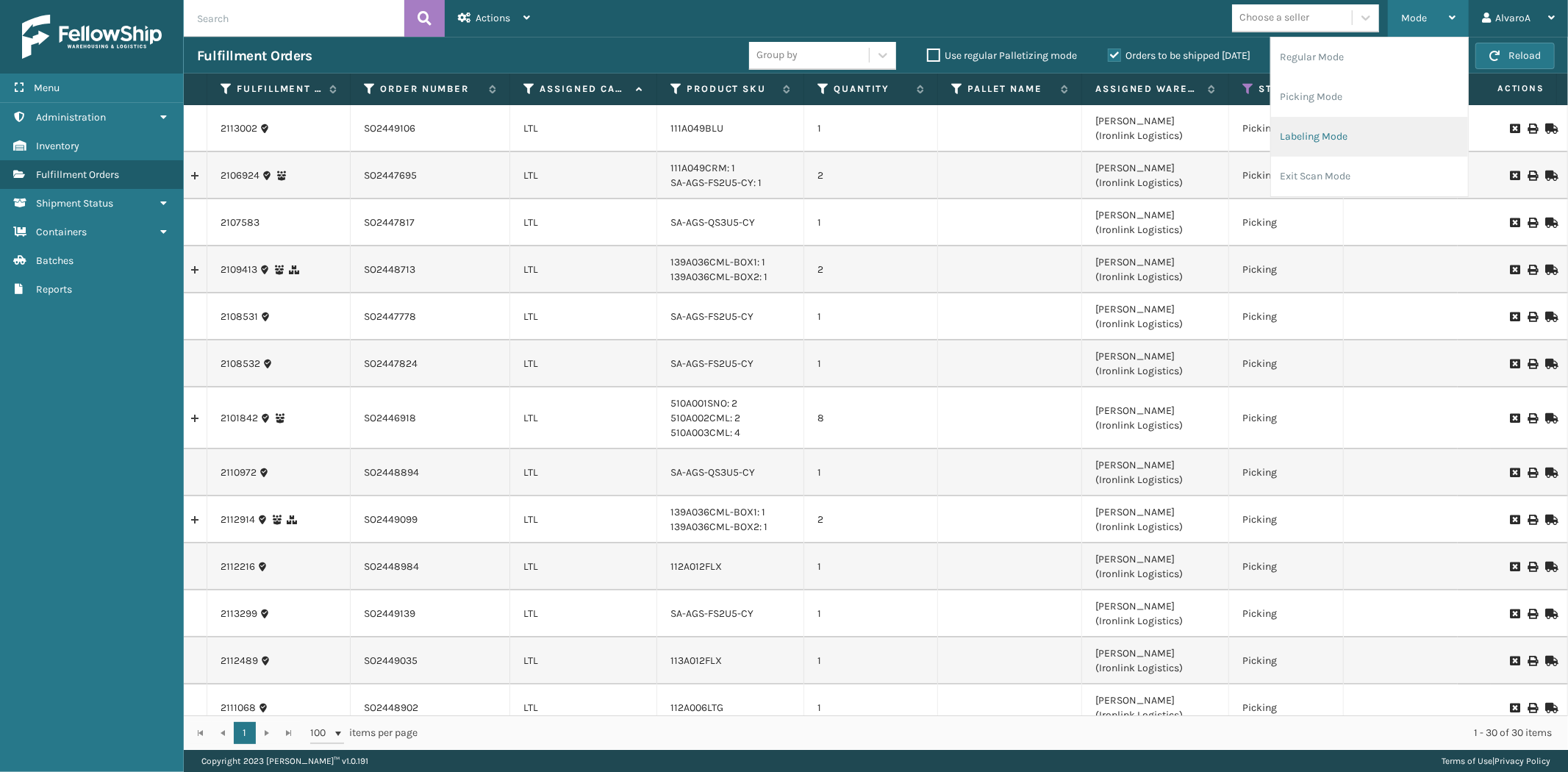
click at [1307, 139] on li "Labeling Mode" at bounding box center [1370, 137] width 197 height 40
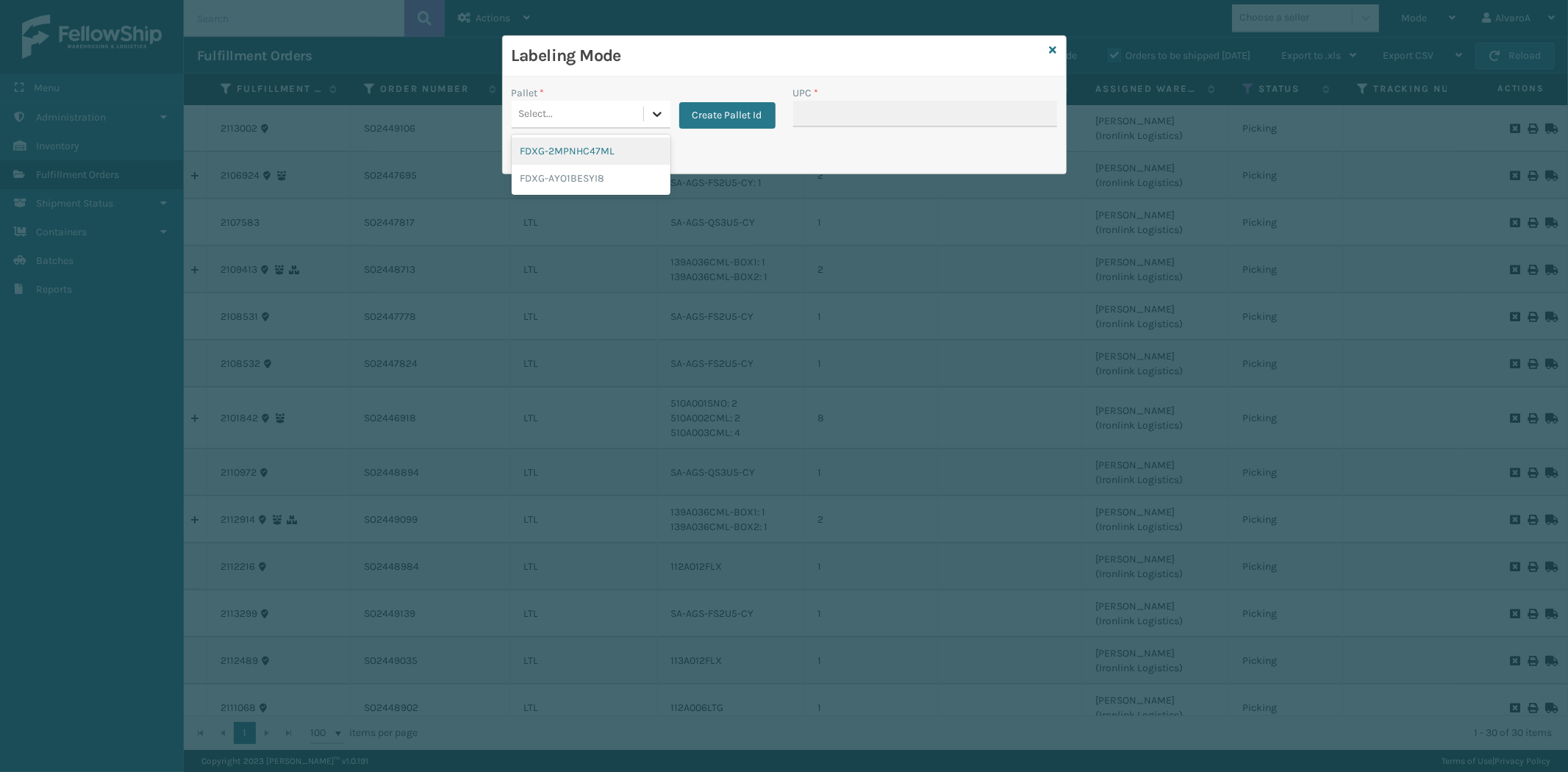
drag, startPoint x: 675, startPoint y: 103, endPoint x: 648, endPoint y: 111, distance: 28.2
click at [645, 111] on div at bounding box center [657, 114] width 26 height 26
click at [717, 115] on button "Create Pallet Id" at bounding box center [727, 115] width 96 height 26
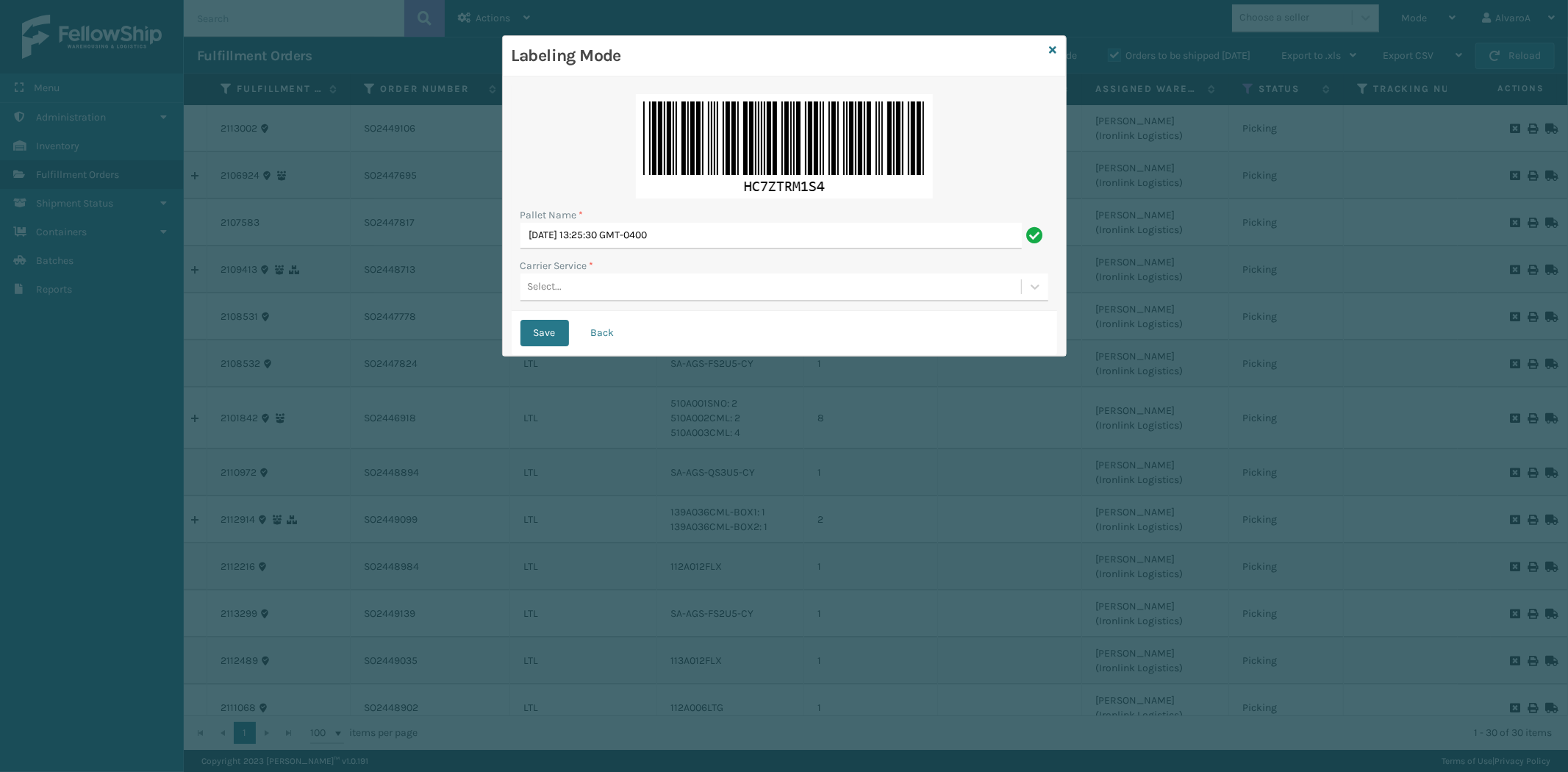
drag, startPoint x: 740, startPoint y: 213, endPoint x: 689, endPoint y: 224, distance: 52.2
click at [689, 224] on div "Pallet Name * [DATE] 13:25:30 GMT-0400" at bounding box center [784, 228] width 527 height 42
drag, startPoint x: 726, startPoint y: 224, endPoint x: 532, endPoint y: 294, distance: 206.2
click at [535, 292] on div "Pallet Name * [DATE] 13:25:30 GMT-0400 Carrier Service * Select..." at bounding box center [784, 198] width 545 height 226
type input "F"
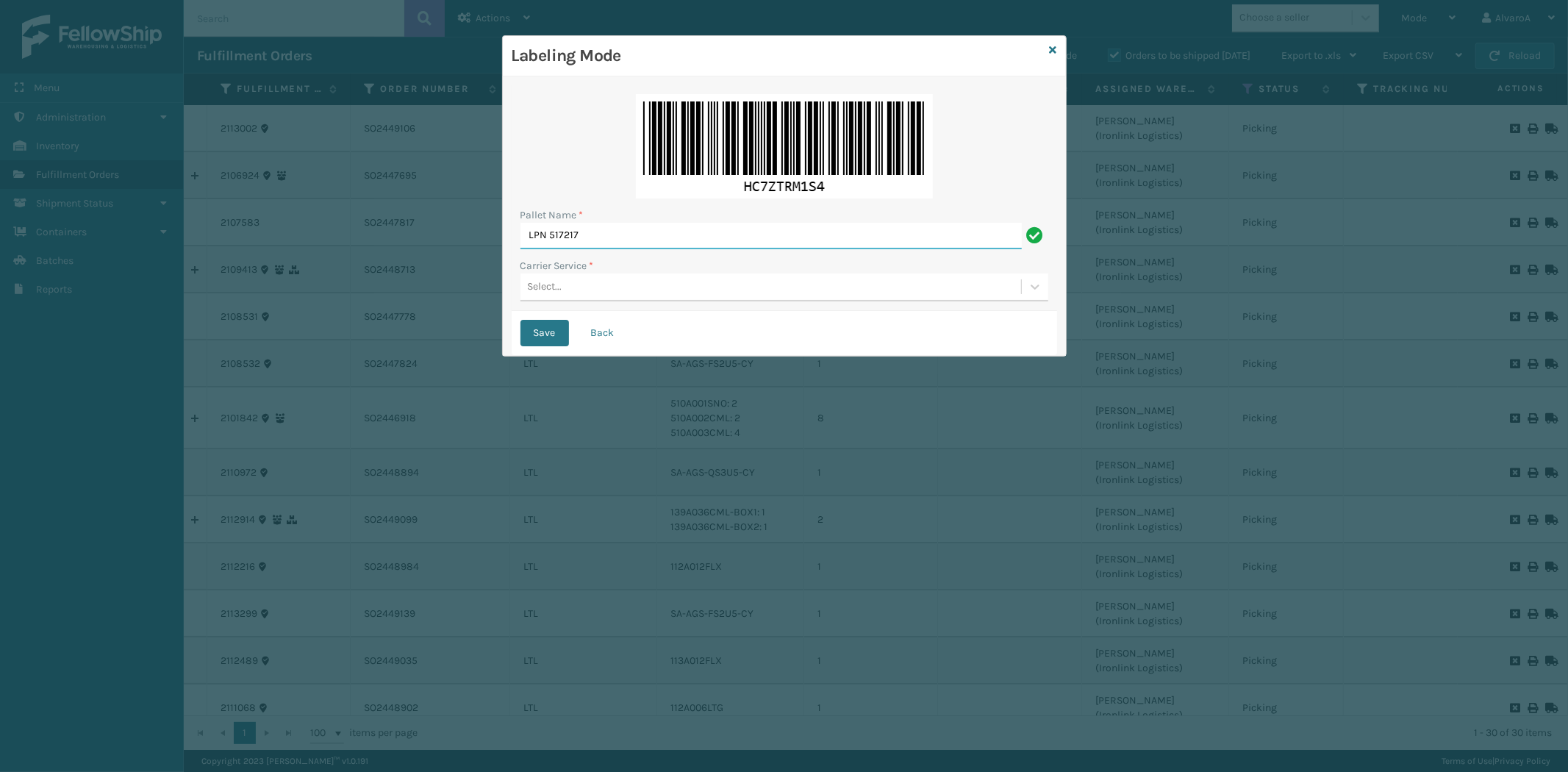
type input "LPN 517217"
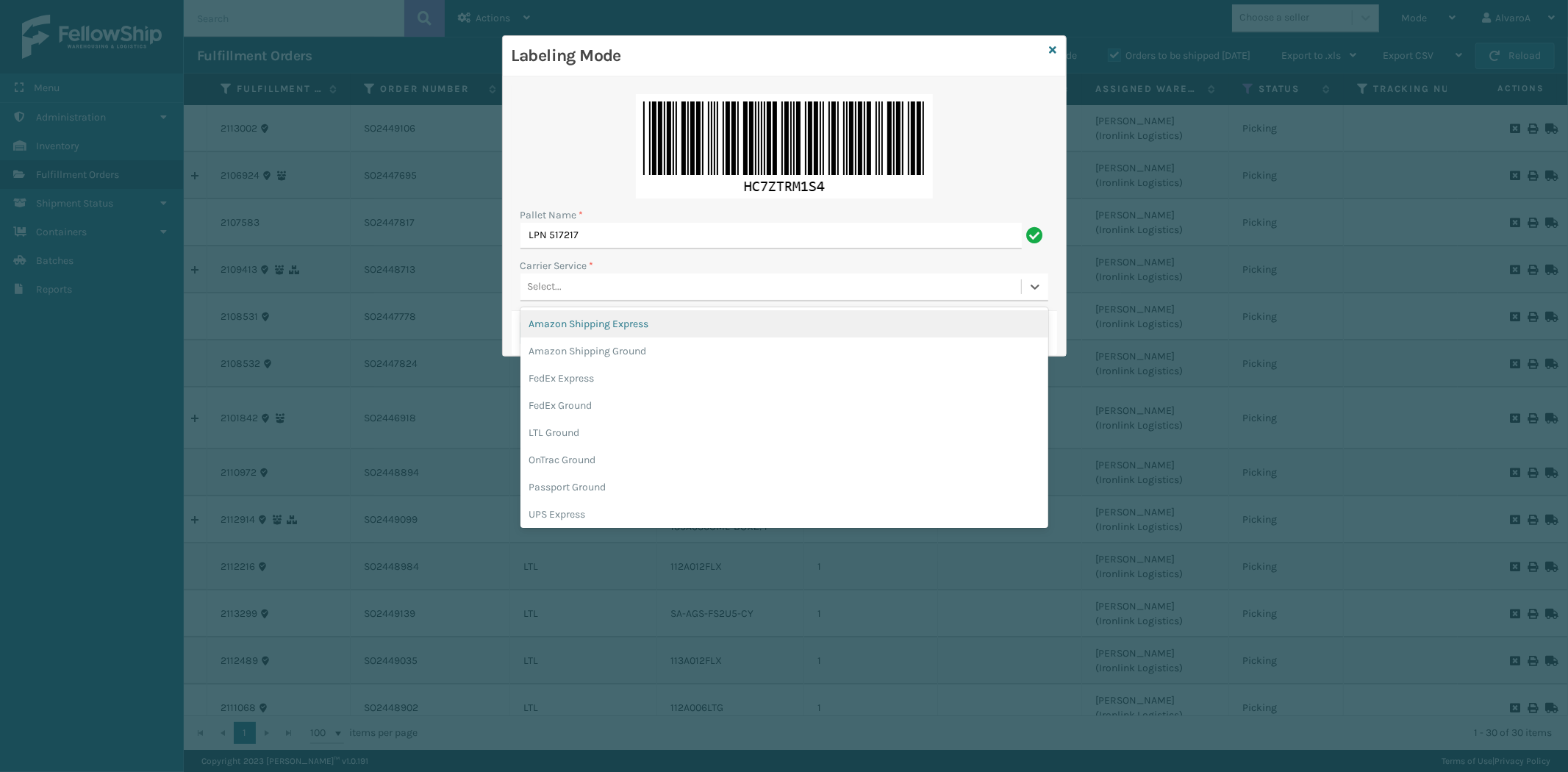
click at [599, 285] on div "Select..." at bounding box center [770, 287] width 501 height 24
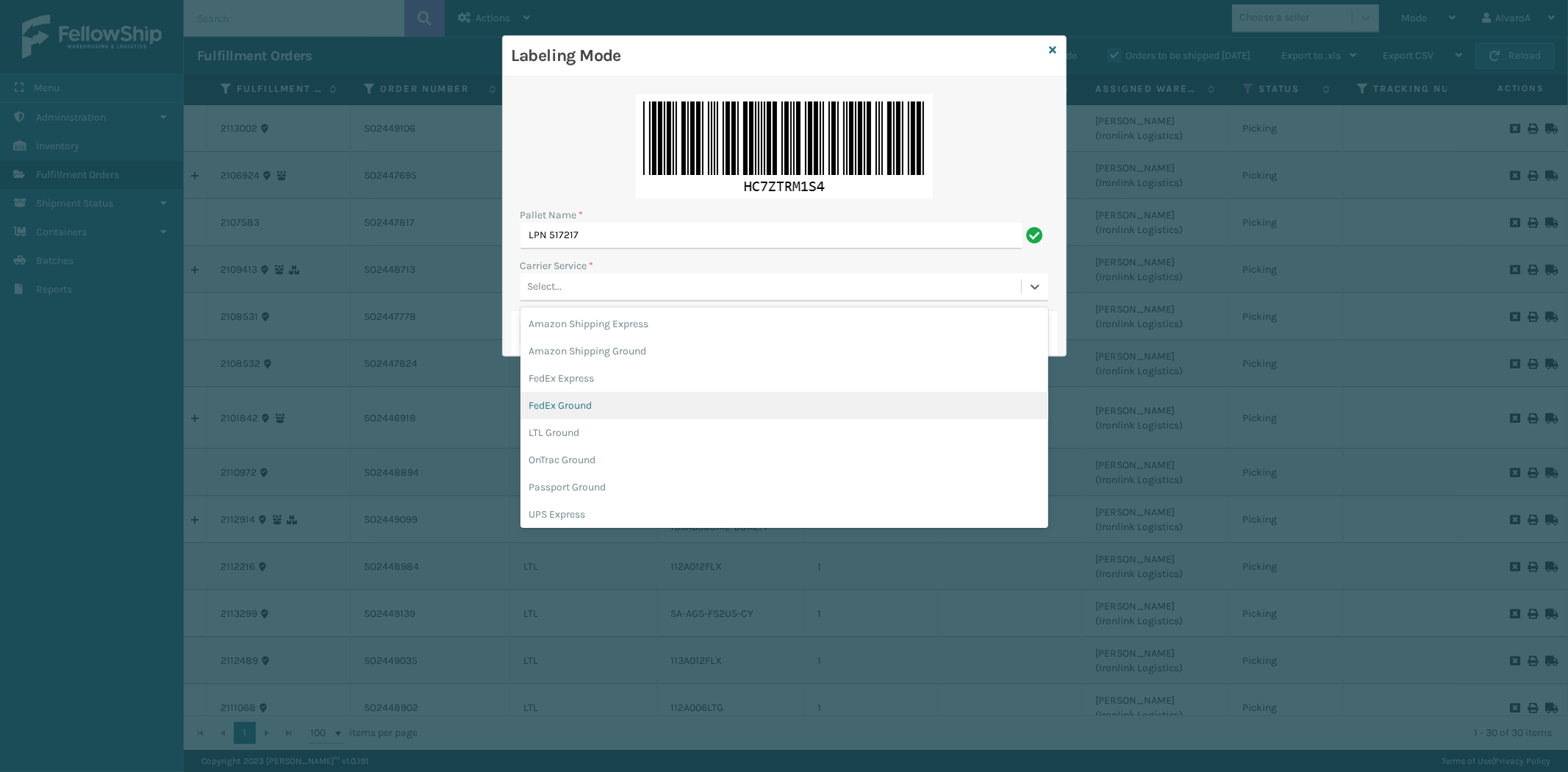
click at [572, 395] on div "FedEx Ground" at bounding box center [784, 406] width 527 height 27
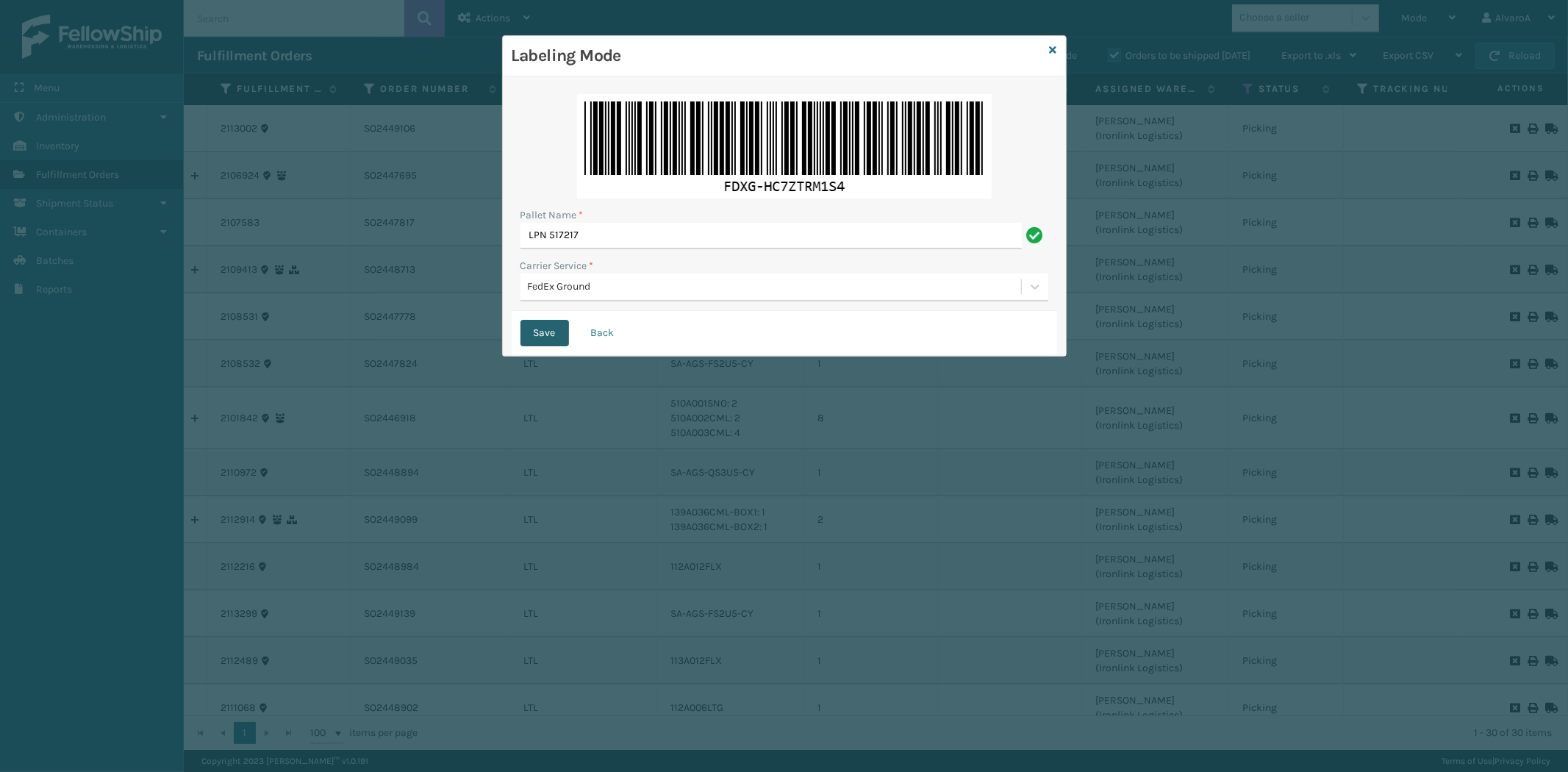
click at [547, 322] on button "Save" at bounding box center [544, 333] width 49 height 26
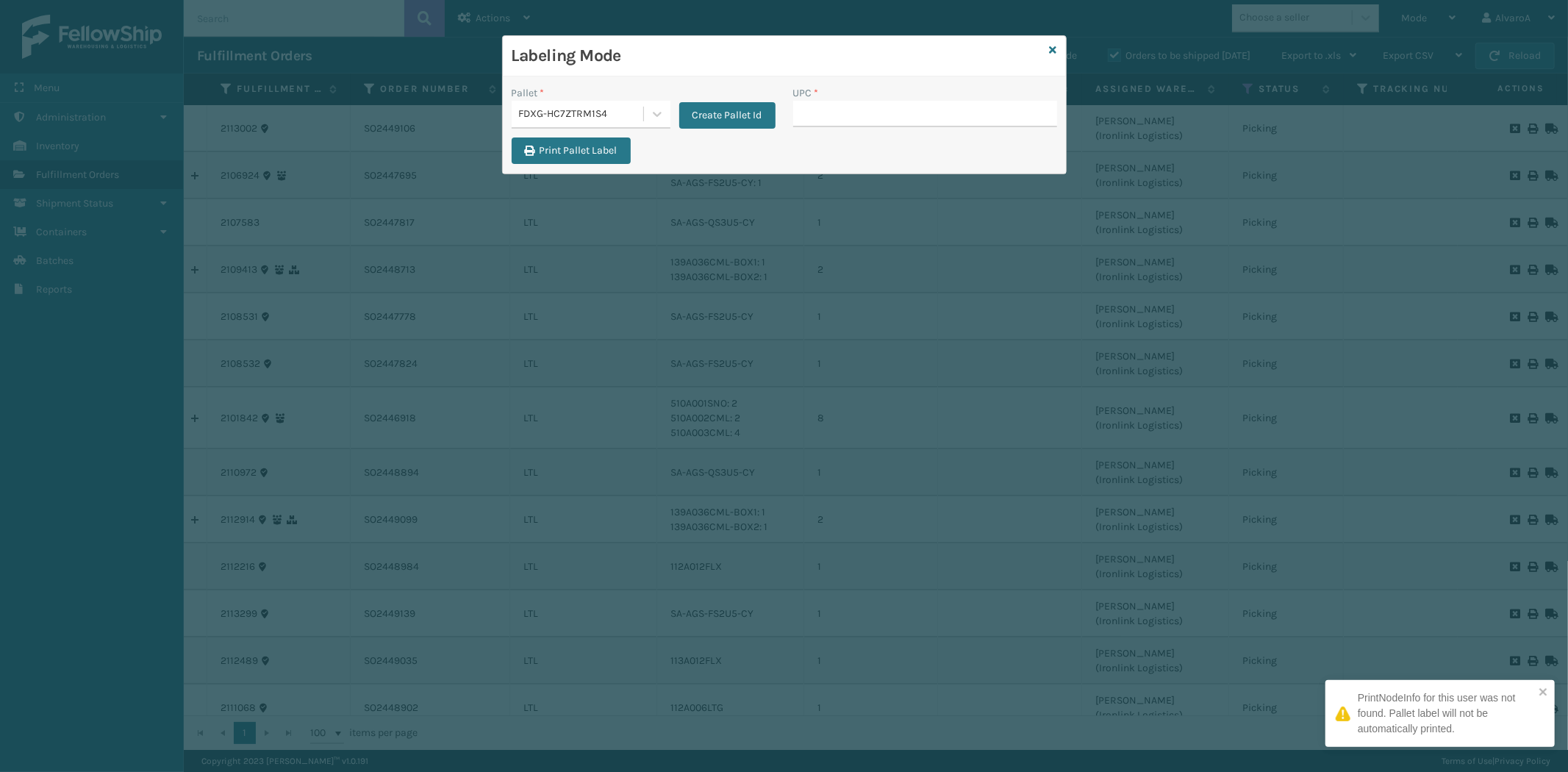
click at [1053, 50] on icon at bounding box center [1053, 50] width 7 height 10
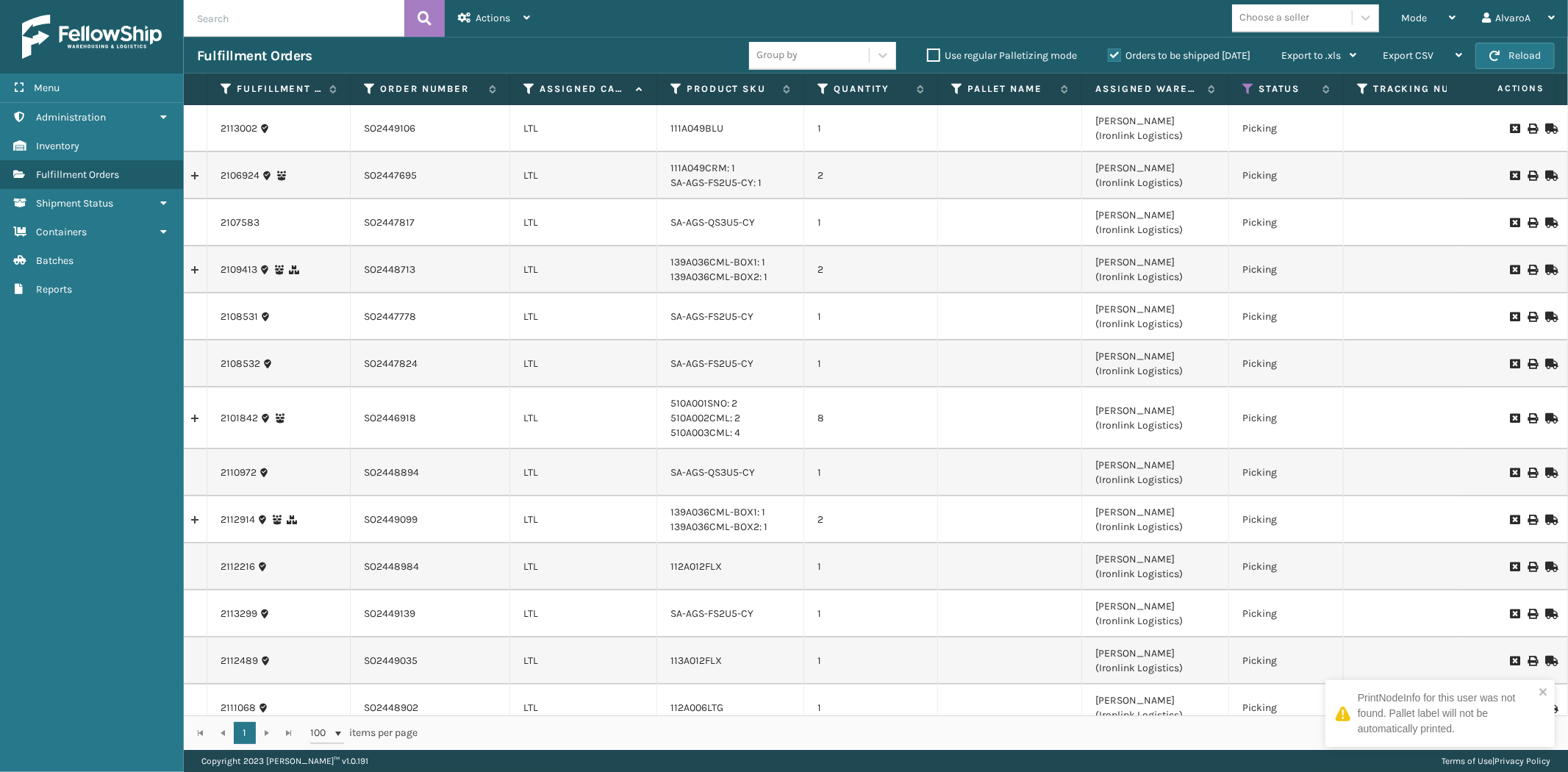
click at [927, 61] on label "Use regular Palletizing mode" at bounding box center [1001, 55] width 150 height 13
click at [927, 57] on input "Use regular Palletizing mode" at bounding box center [927, 52] width 1 height 10
click at [932, 49] on label "Use regular Palletizing mode" at bounding box center [1001, 55] width 150 height 13
click at [927, 49] on input "Use regular Palletizing mode" at bounding box center [927, 52] width 1 height 10
click at [932, 49] on label "Use regular Palletizing mode" at bounding box center [1001, 55] width 150 height 13
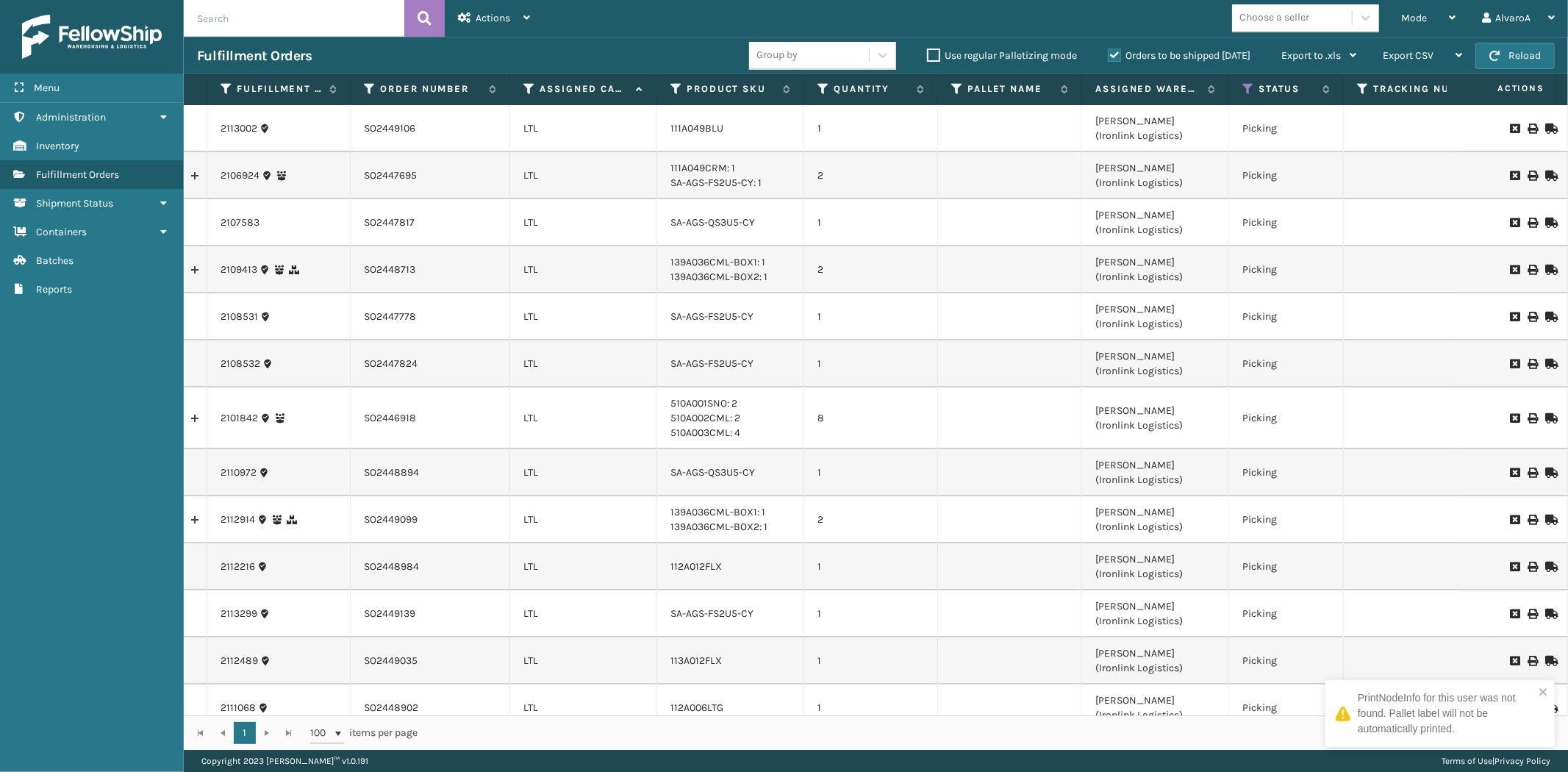
click at [927, 49] on input "Use regular Palletizing mode" at bounding box center [927, 52] width 1 height 10
drag, startPoint x: 1415, startPoint y: 21, endPoint x: 1398, endPoint y: 42, distance: 27.0
click at [1415, 25] on div "Mode" at bounding box center [1429, 18] width 55 height 37
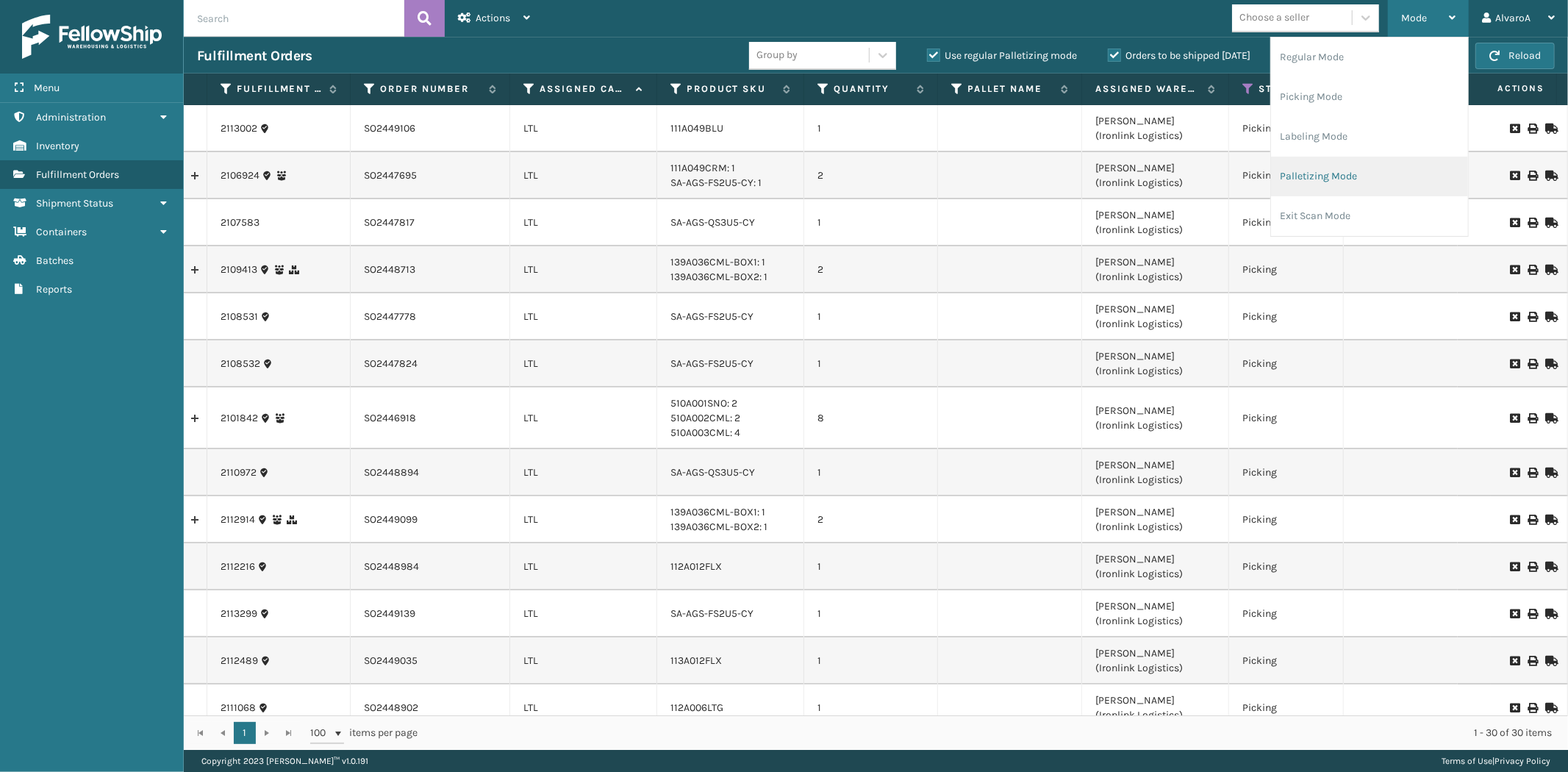
click at [1311, 172] on li "Palletizing Mode" at bounding box center [1370, 176] width 197 height 40
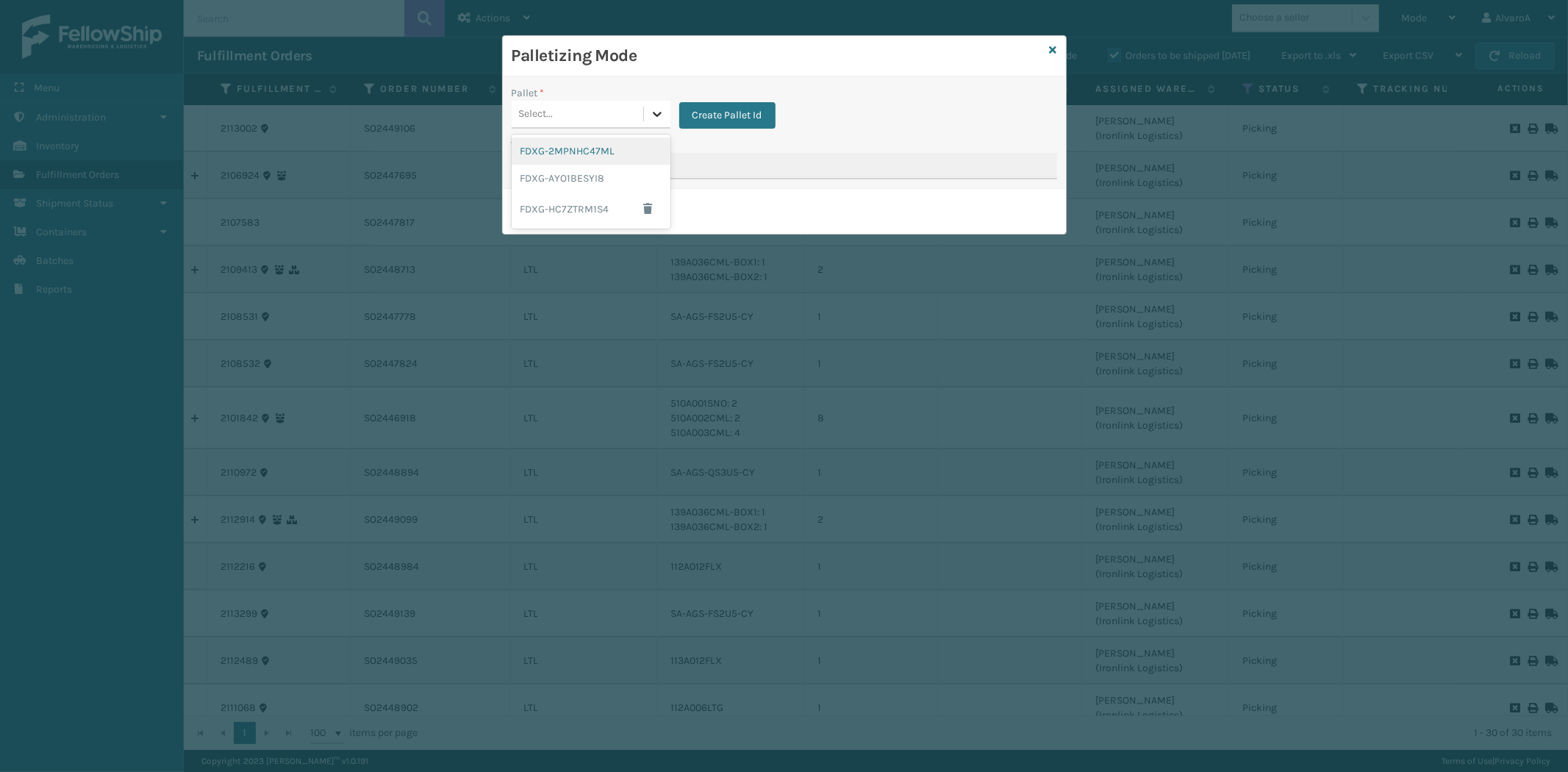
click at [661, 105] on div at bounding box center [657, 114] width 26 height 26
click at [645, 206] on span "button" at bounding box center [648, 208] width 9 height 10
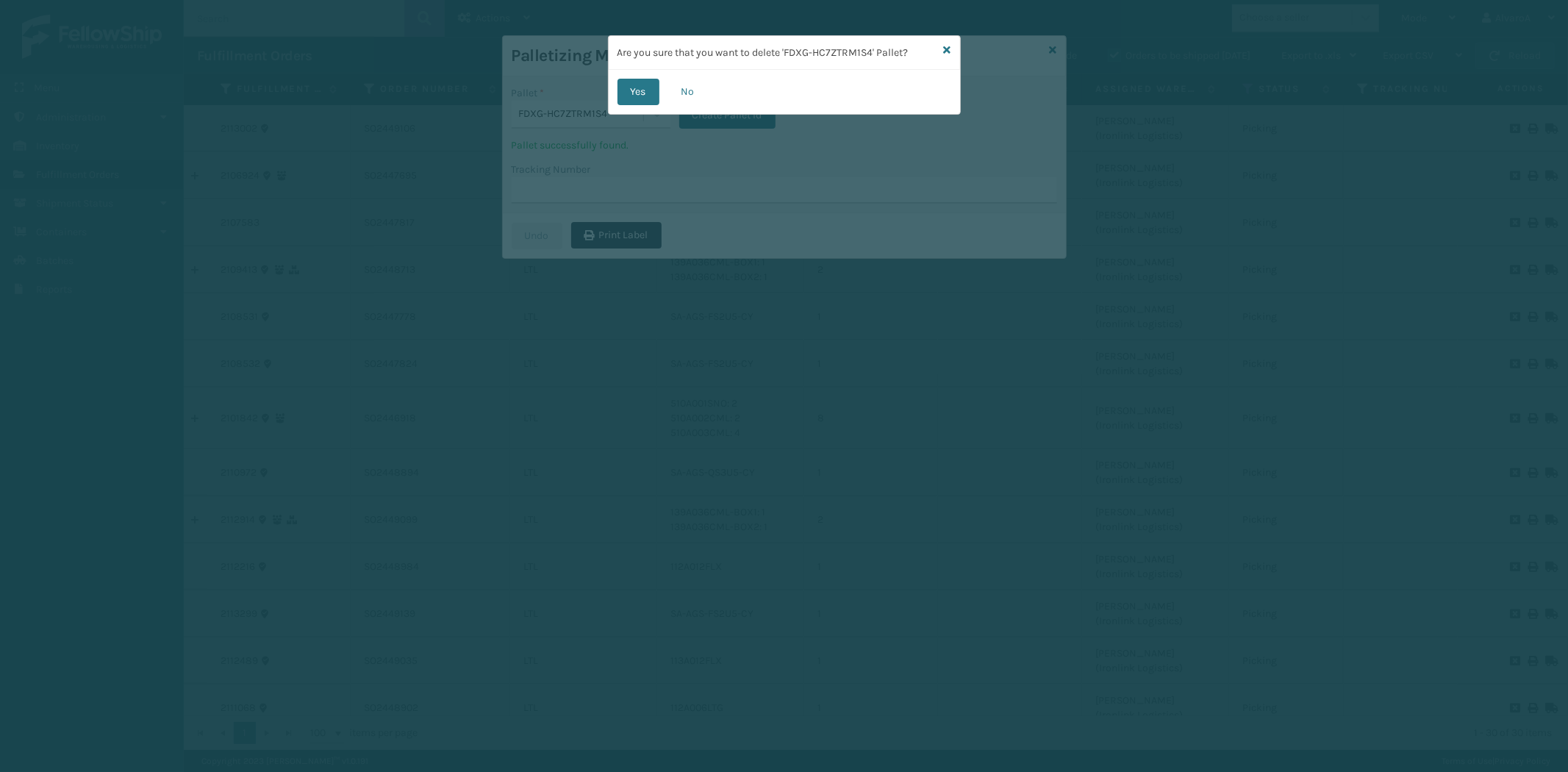
drag, startPoint x: 622, startPoint y: 90, endPoint x: 696, endPoint y: 82, distance: 74.4
click at [623, 90] on button "Yes" at bounding box center [638, 91] width 42 height 26
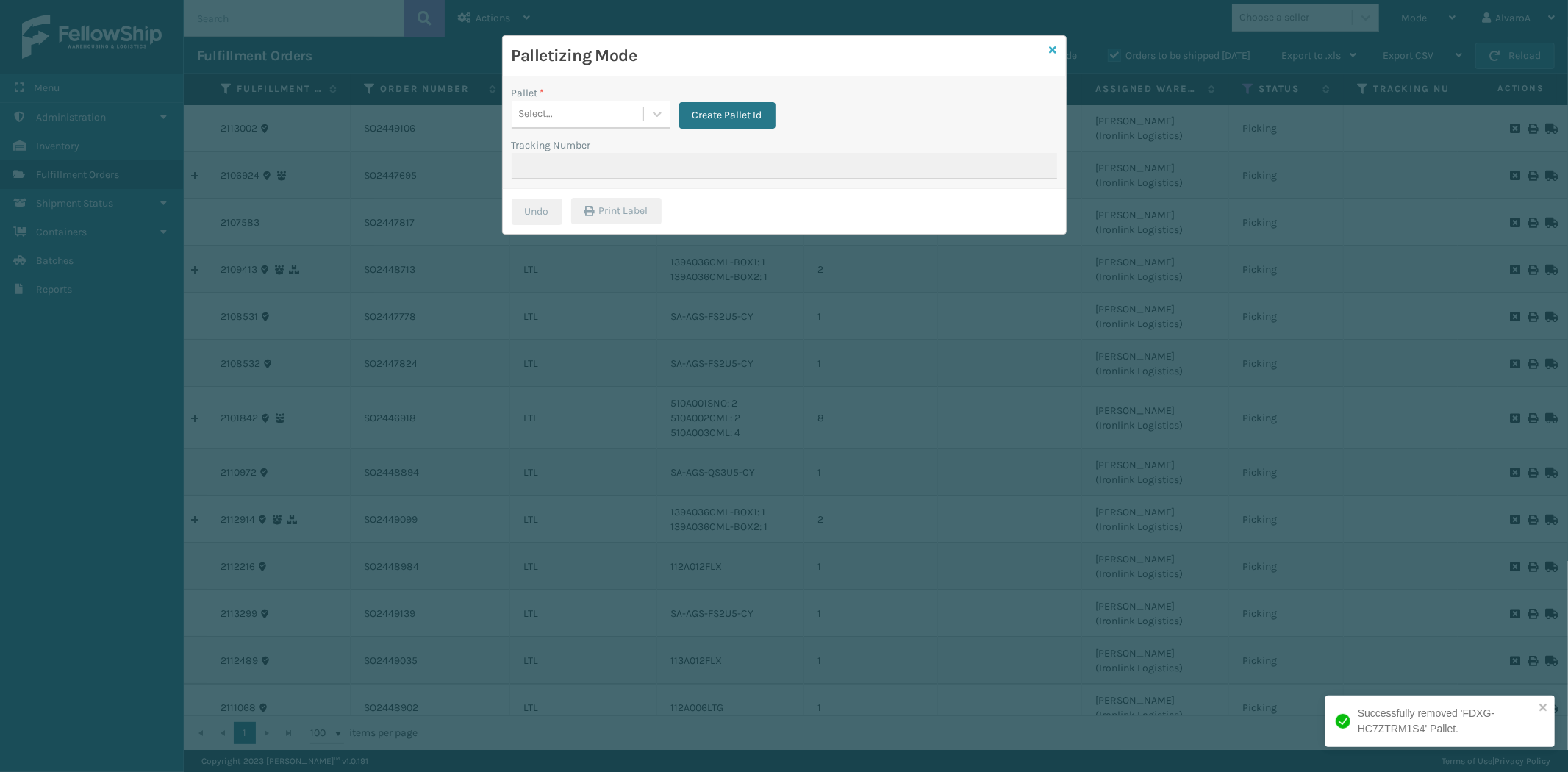
click at [1056, 46] on icon at bounding box center [1053, 50] width 7 height 10
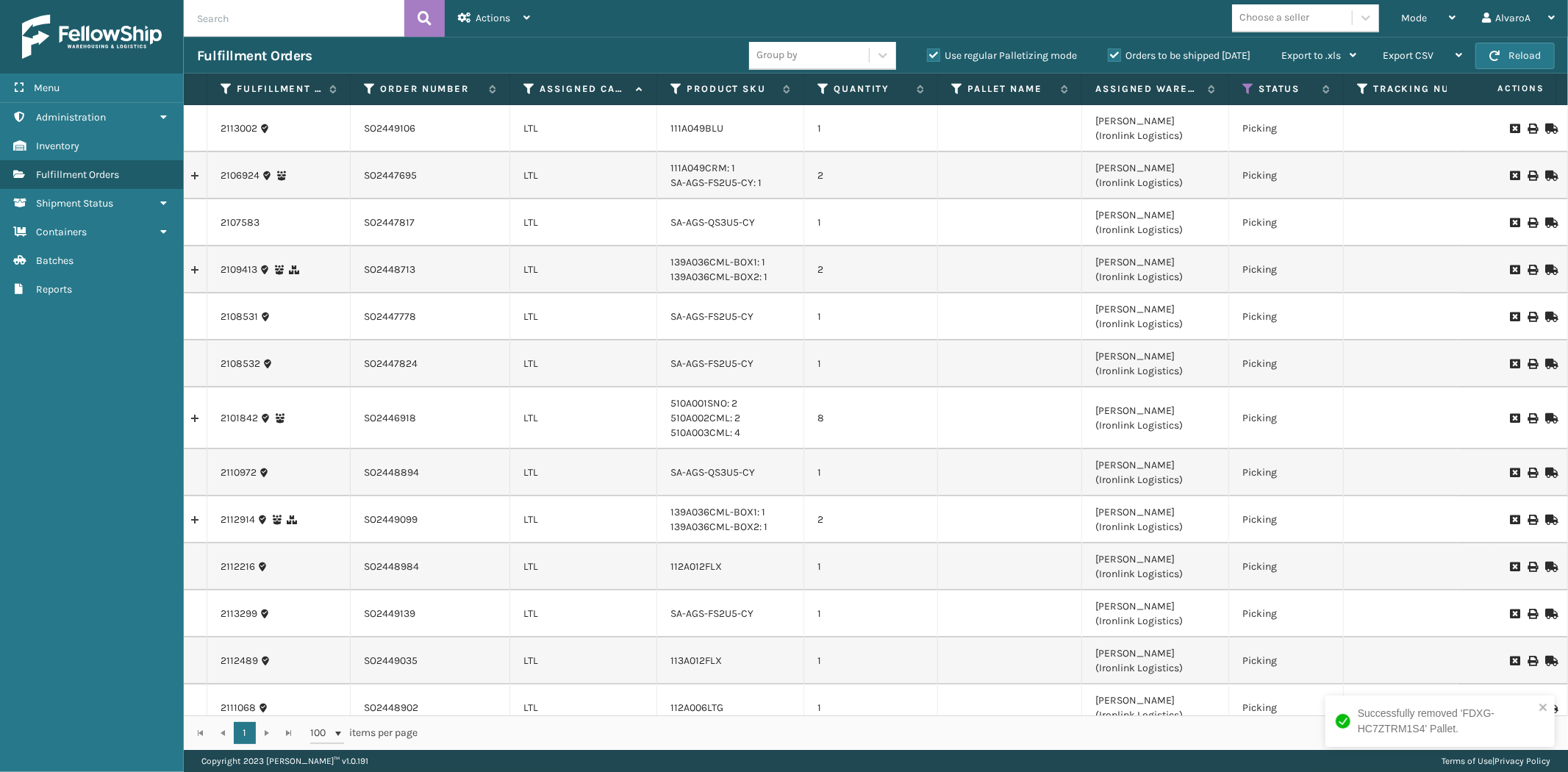
click at [938, 55] on label "Use regular Palletizing mode" at bounding box center [1001, 55] width 150 height 13
click at [927, 55] on input "Use regular Palletizing mode" at bounding box center [927, 52] width 1 height 10
checkbox input "false"
click at [1436, 12] on div "Mode" at bounding box center [1429, 18] width 55 height 37
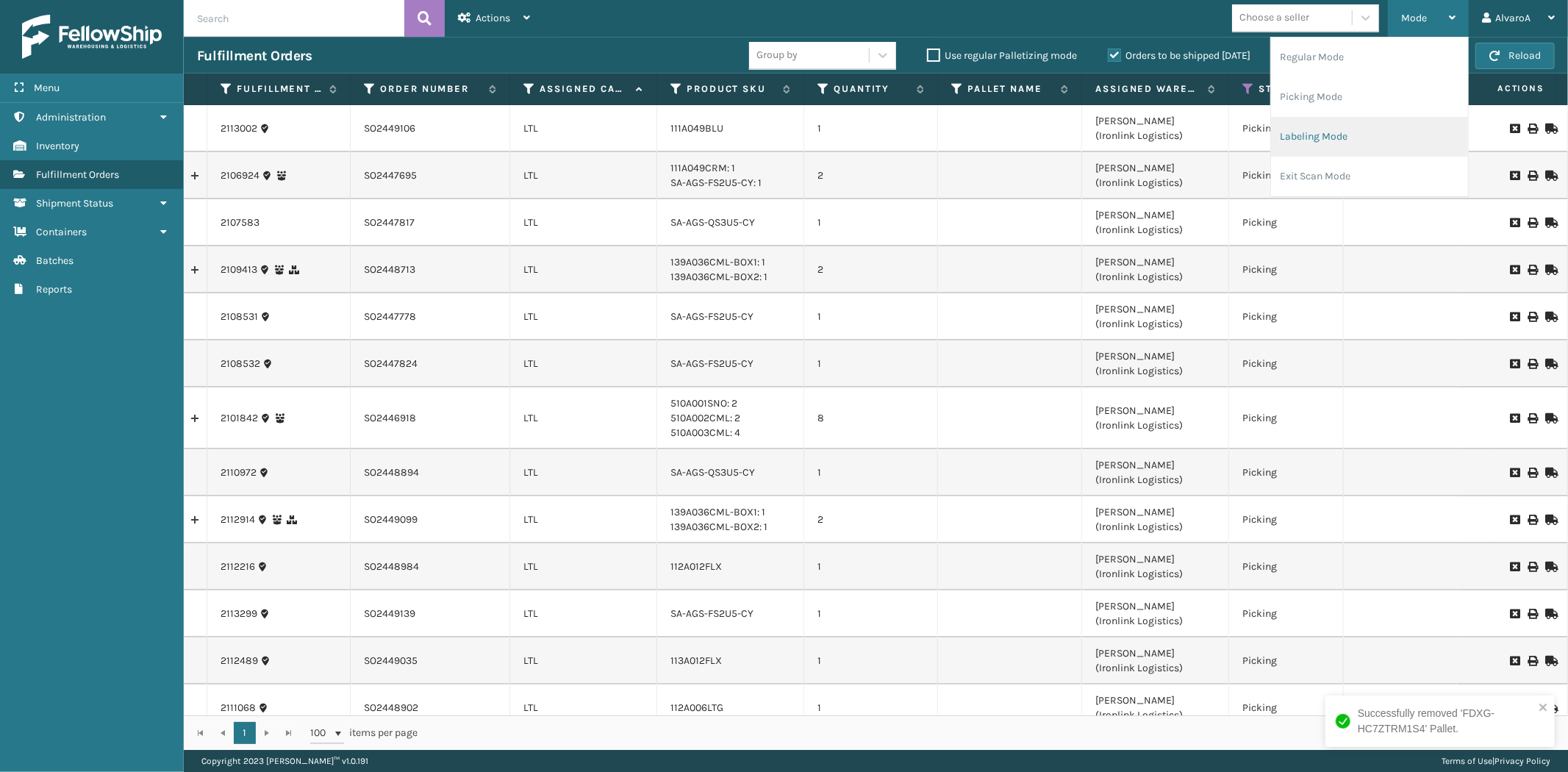
click at [1341, 148] on li "Labeling Mode" at bounding box center [1370, 137] width 197 height 40
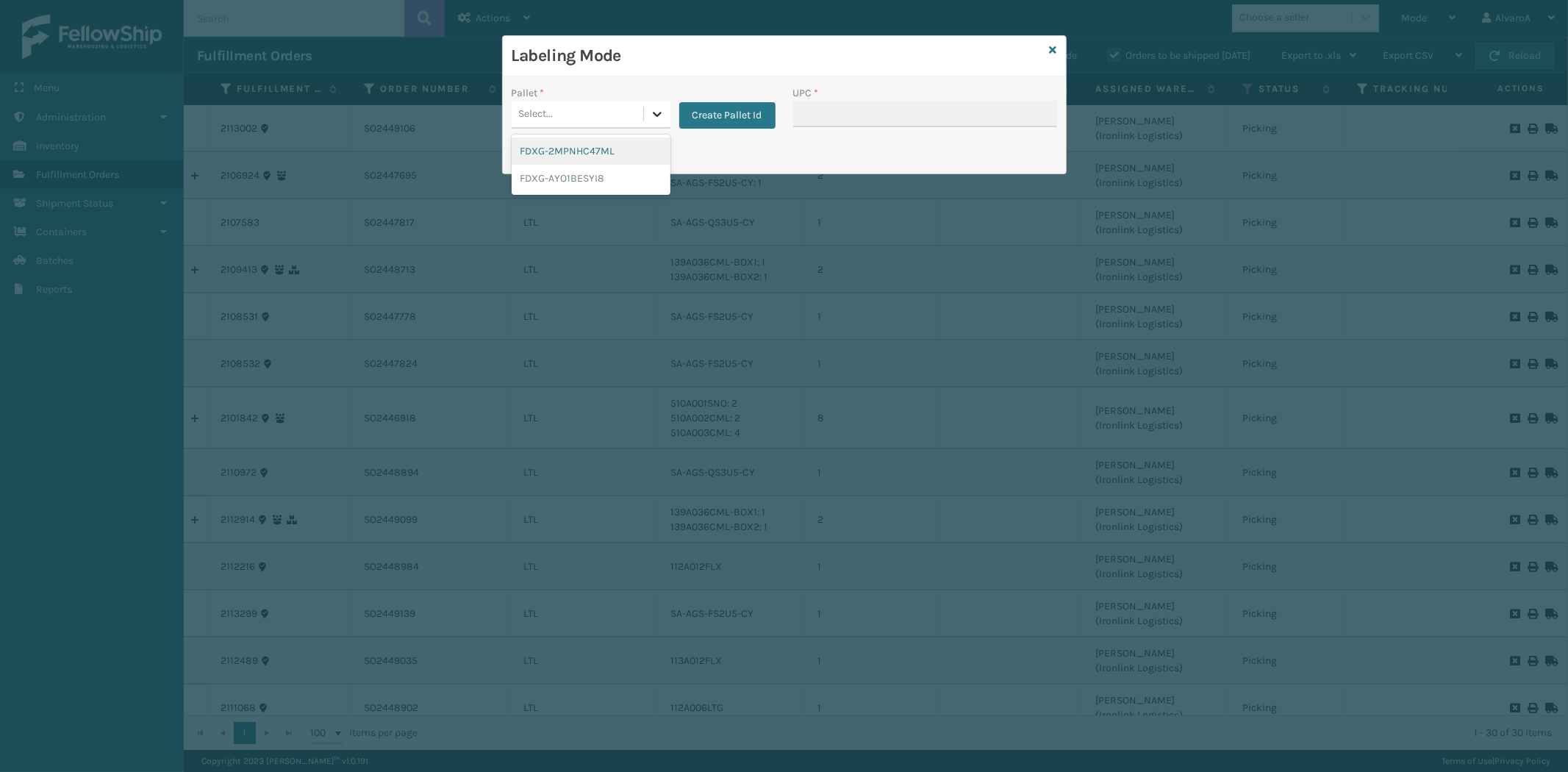
click at [645, 111] on div at bounding box center [657, 114] width 26 height 26
click at [703, 118] on button "Create Pallet Id" at bounding box center [727, 115] width 96 height 26
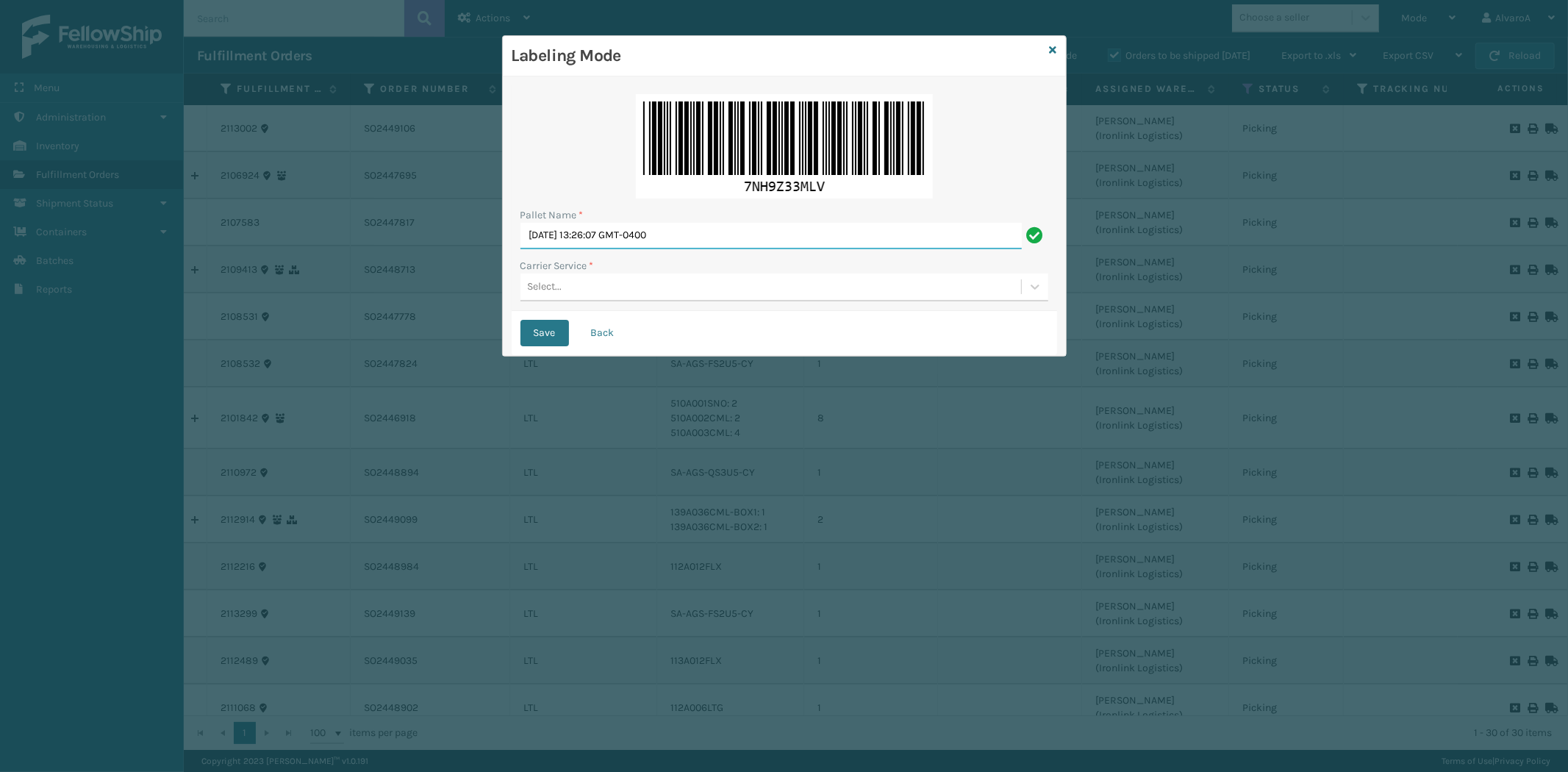
drag, startPoint x: 714, startPoint y: 235, endPoint x: 215, endPoint y: 349, distance: 511.9
click at [216, 349] on div "Labeling Mode Pallet Name * [DATE] 13:26:07 GMT-0400 Carrier Service * Select..…" at bounding box center [784, 386] width 1568 height 772
type input "LPN 517217"
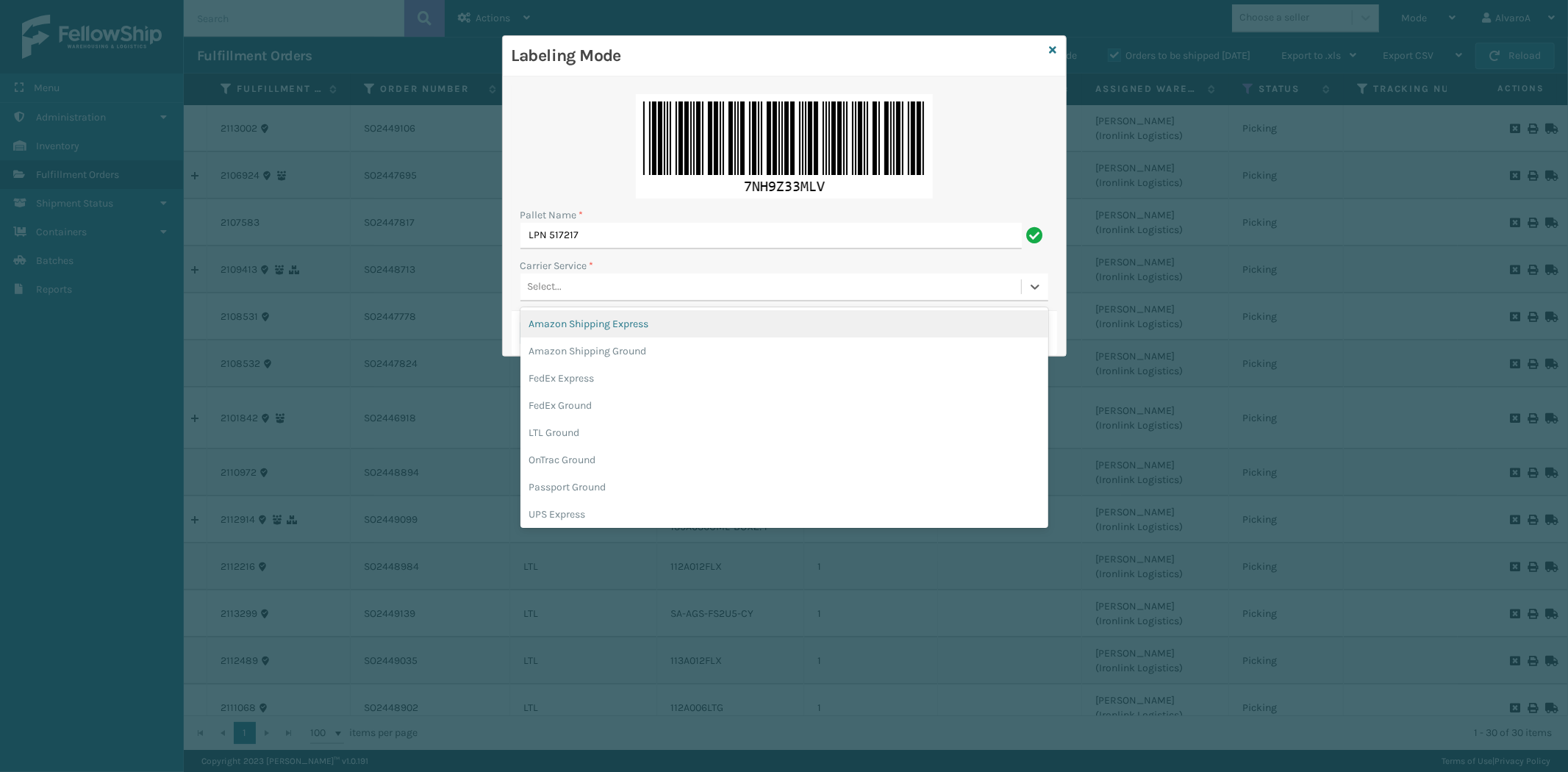
click at [557, 287] on div "Select..." at bounding box center [544, 286] width 34 height 15
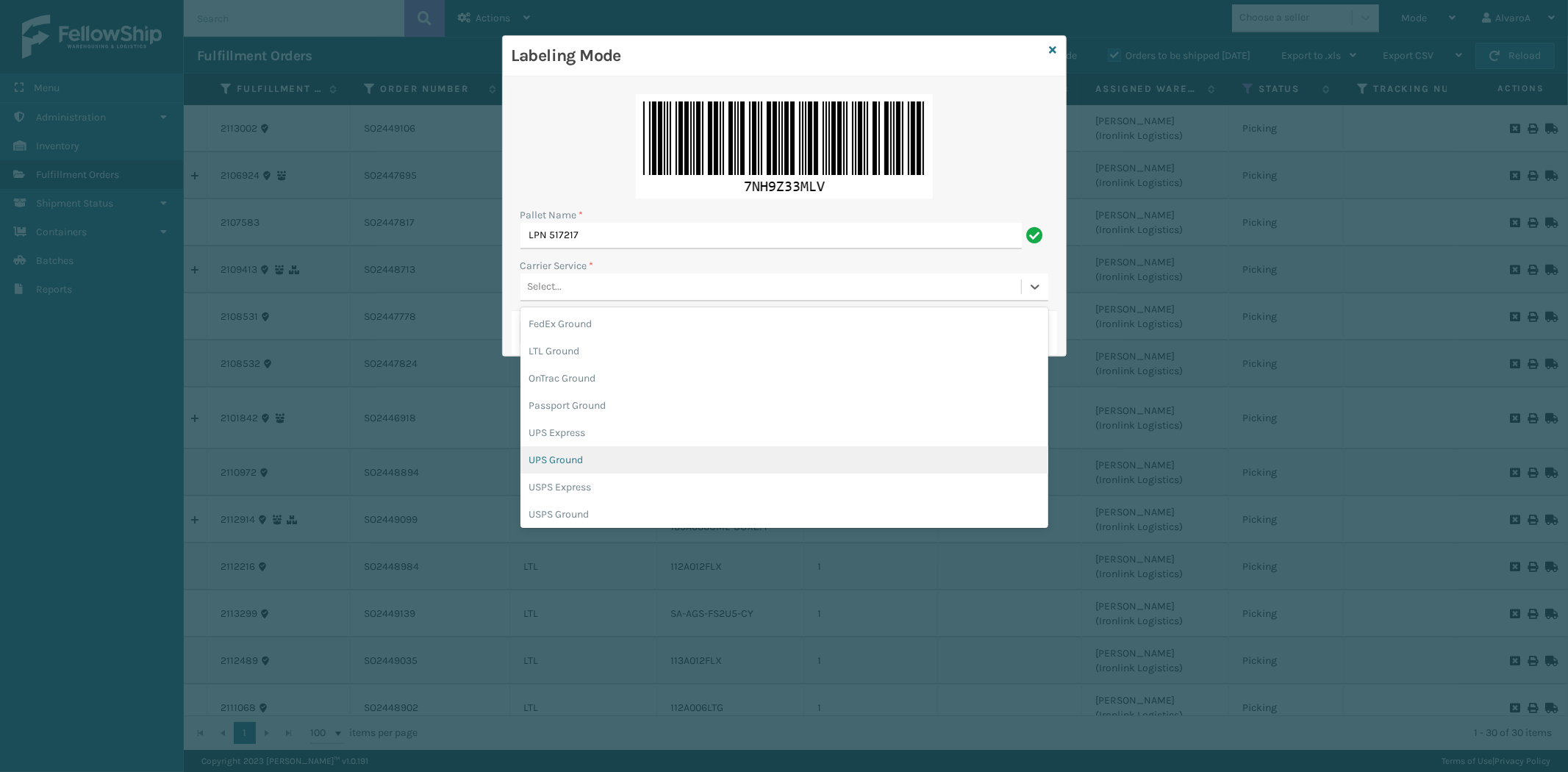
click at [564, 466] on div "UPS Ground" at bounding box center [784, 460] width 527 height 27
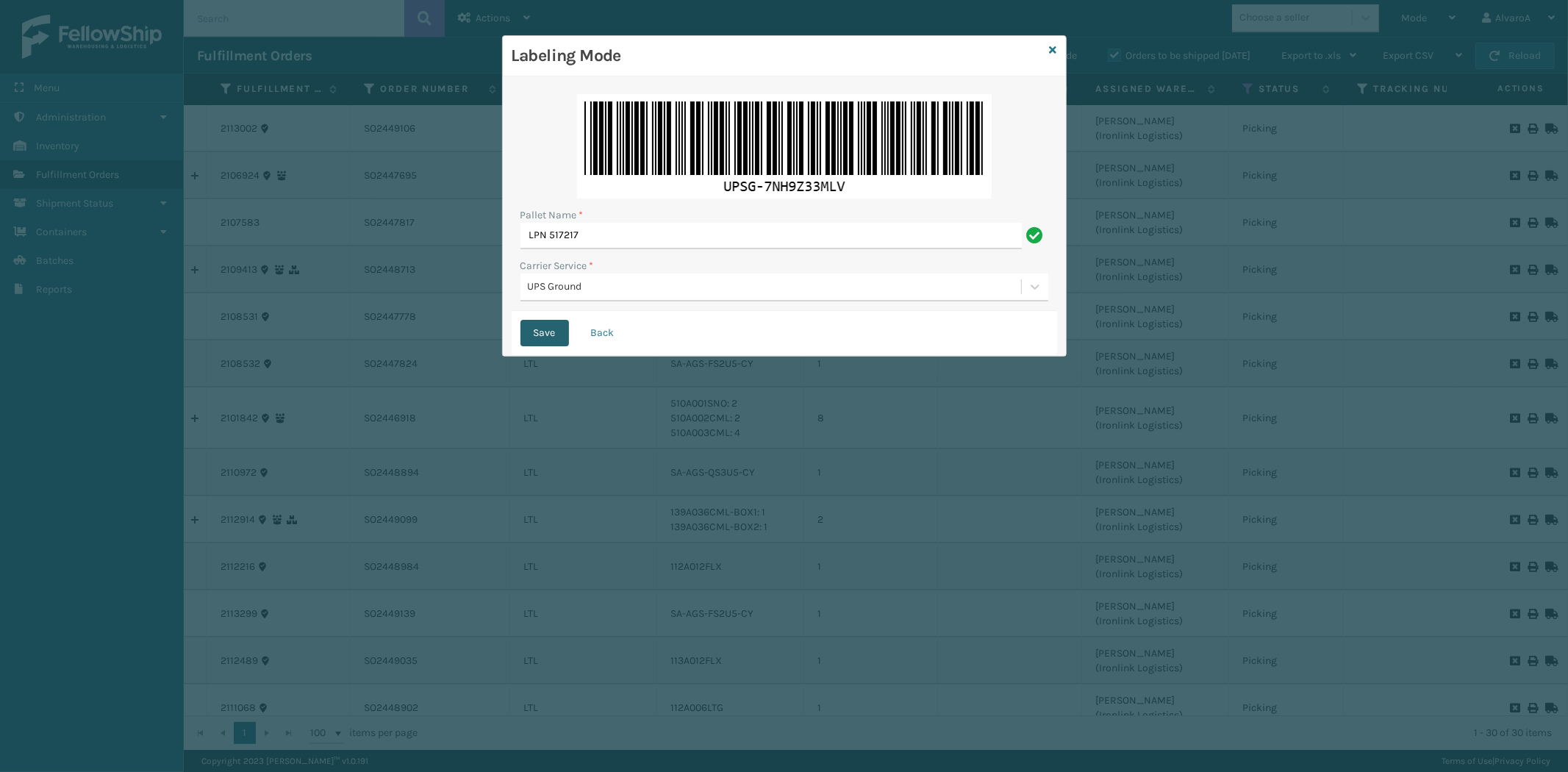
click at [538, 327] on button "Save" at bounding box center [544, 333] width 49 height 26
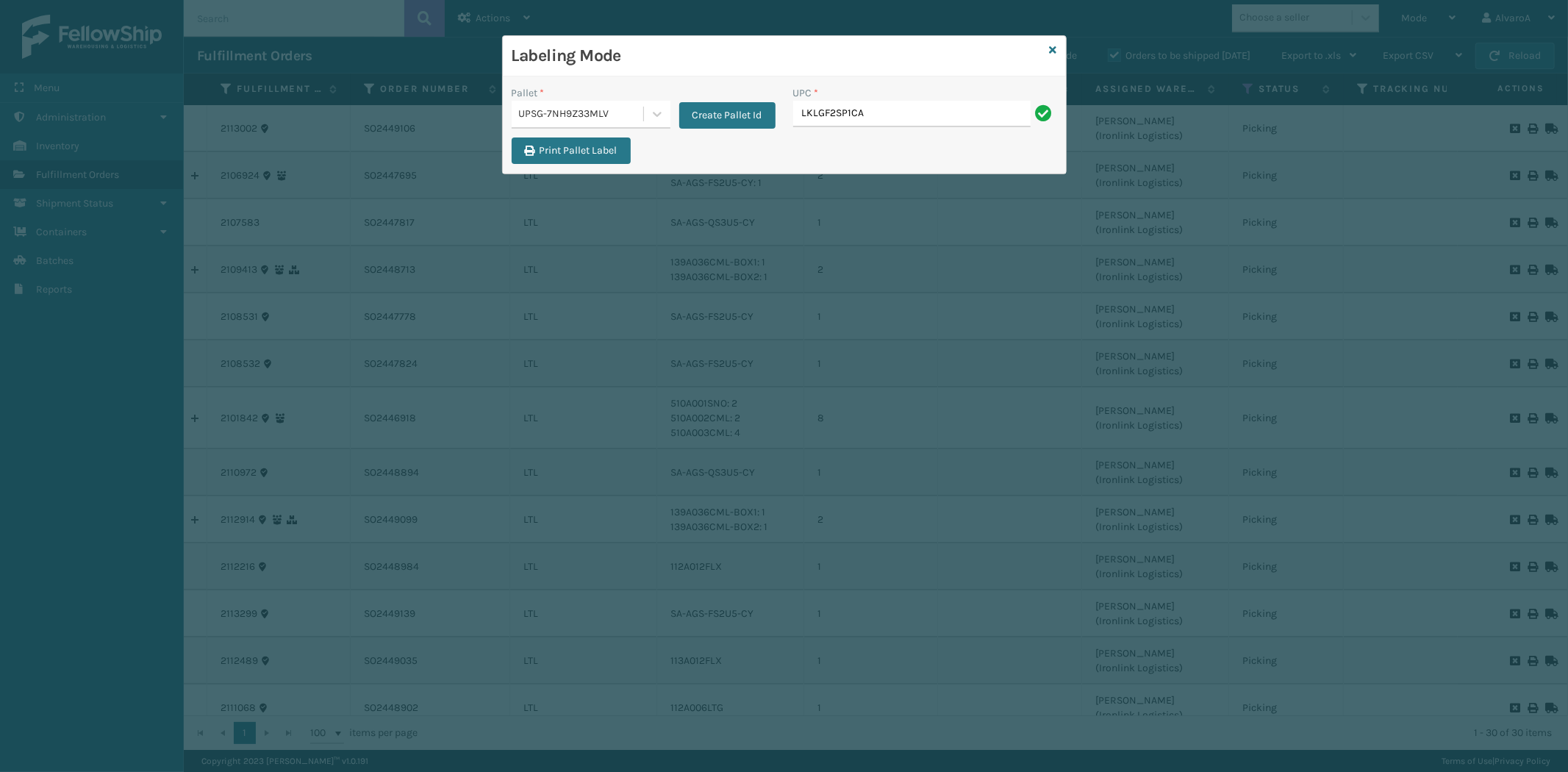
type input "LKLGF2SP1CAR"
type input "LKLGF2SP1GU3051"
type input "LKLGF2SP1GU30513"
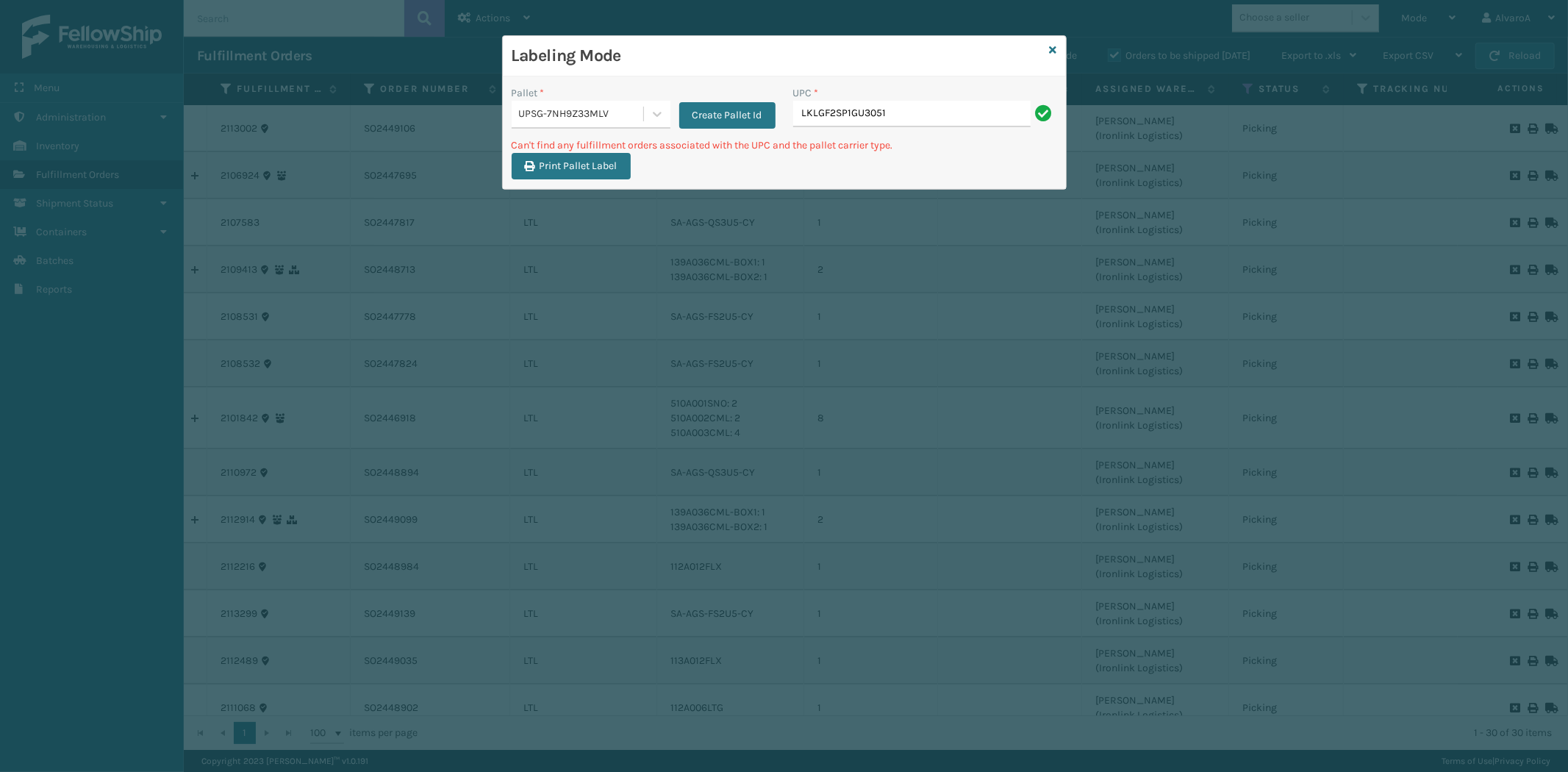
type input "LKLGF2SP1GU3051"
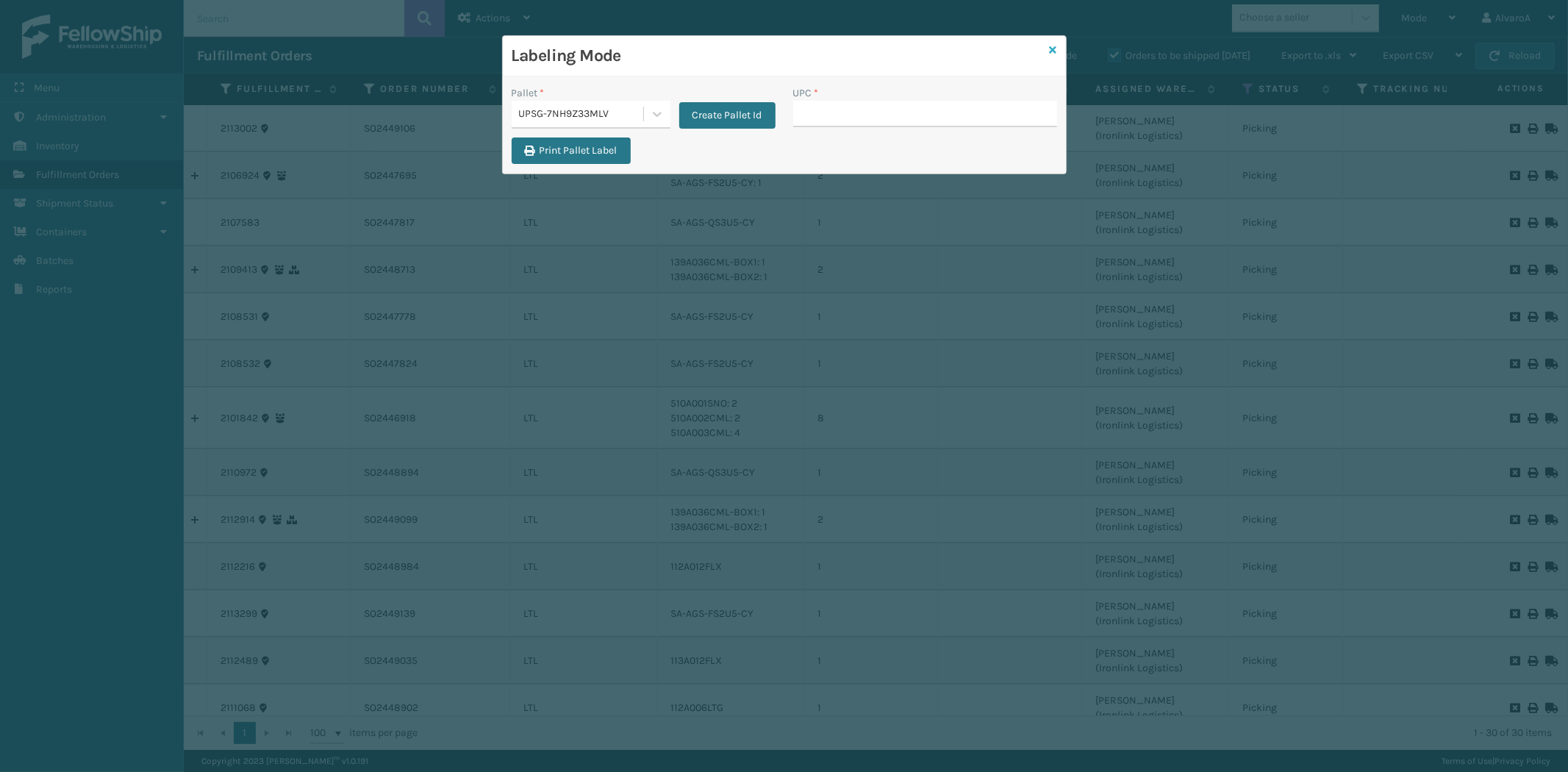
click at [1056, 48] on icon at bounding box center [1053, 50] width 7 height 10
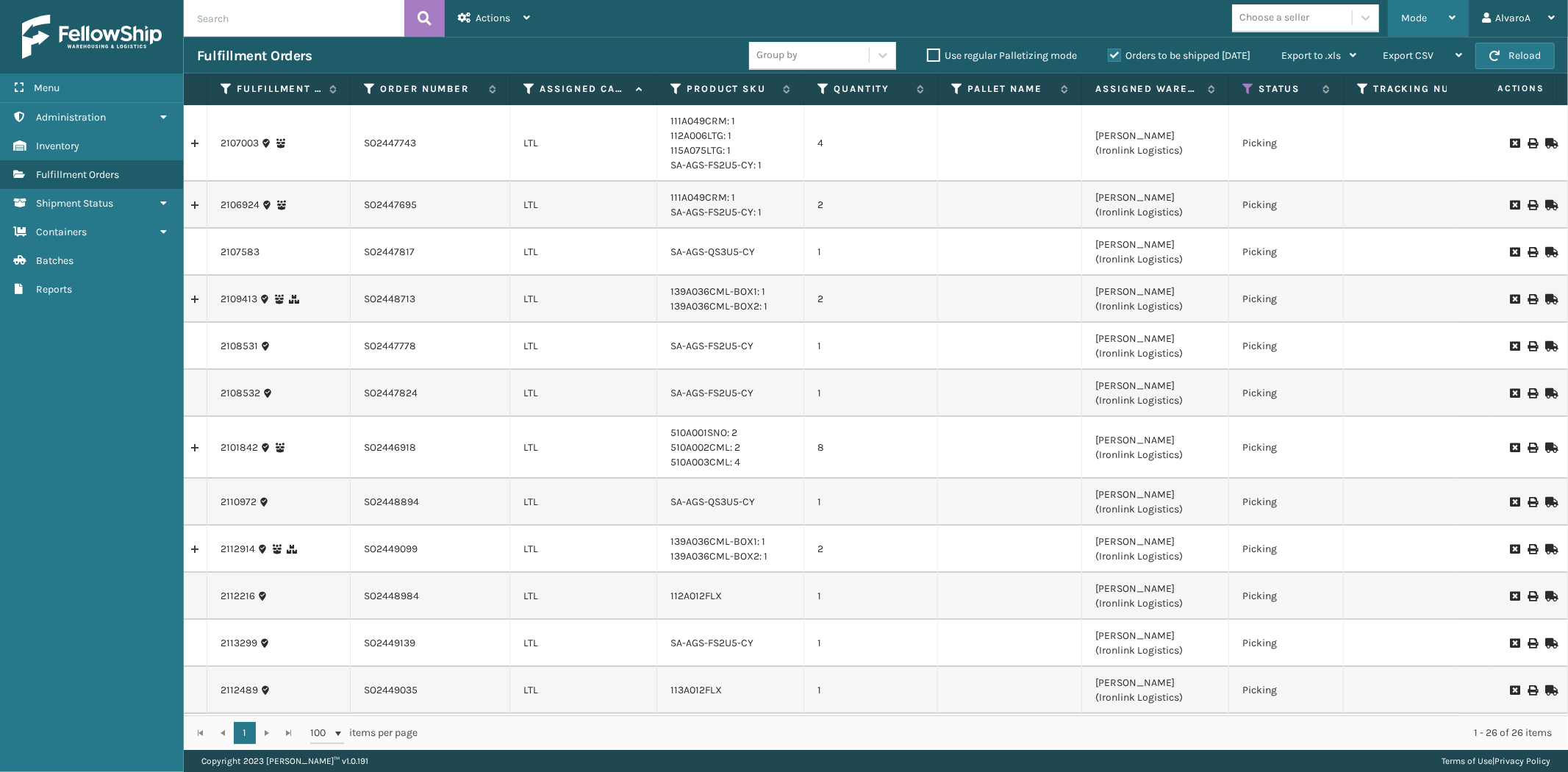
drag, startPoint x: 1437, startPoint y: 18, endPoint x: 1431, endPoint y: 26, distance: 10.0
click at [1436, 20] on div "Mode" at bounding box center [1429, 18] width 55 height 37
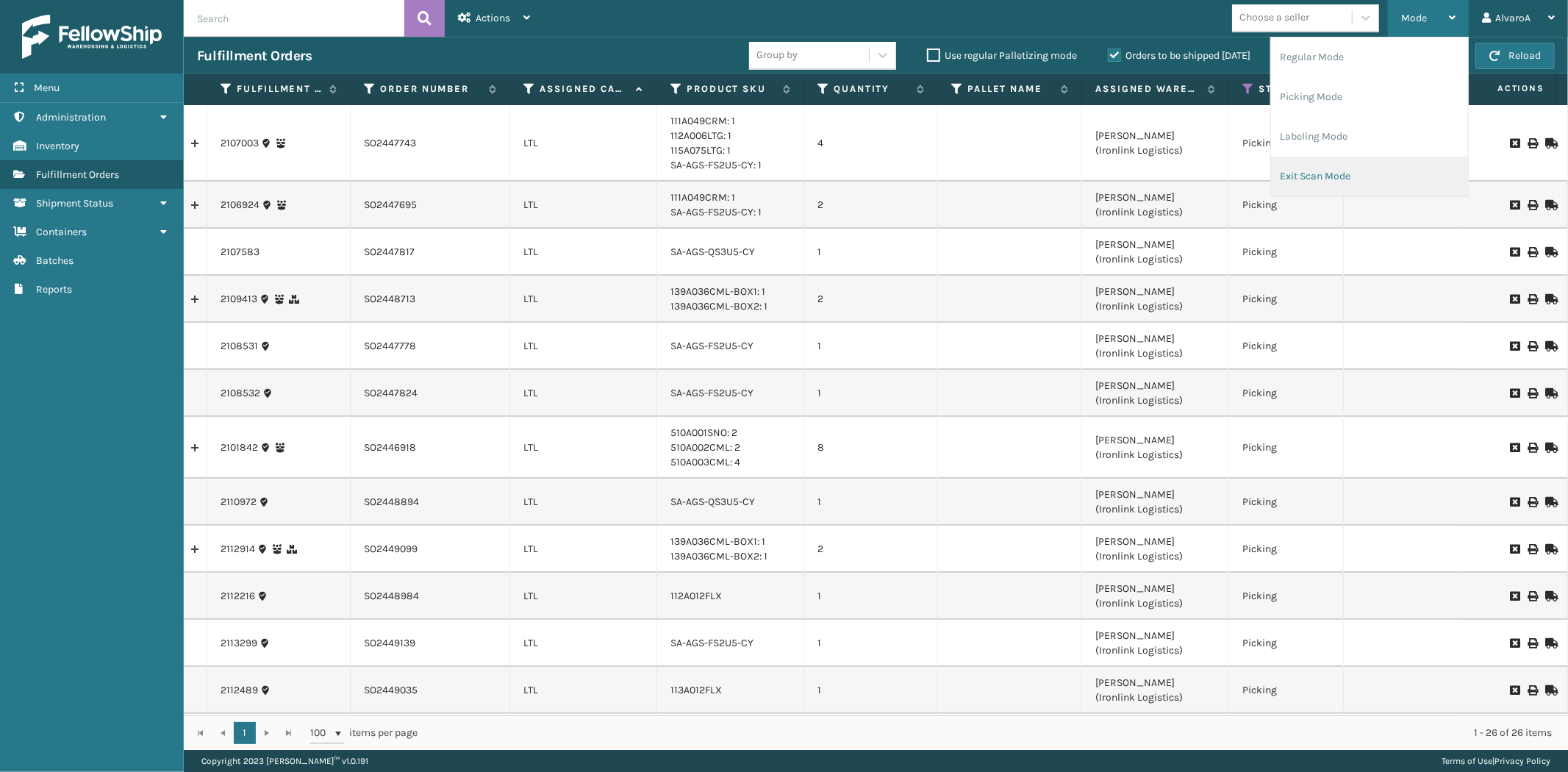
click at [1307, 177] on li "Exit Scan Mode" at bounding box center [1370, 176] width 197 height 40
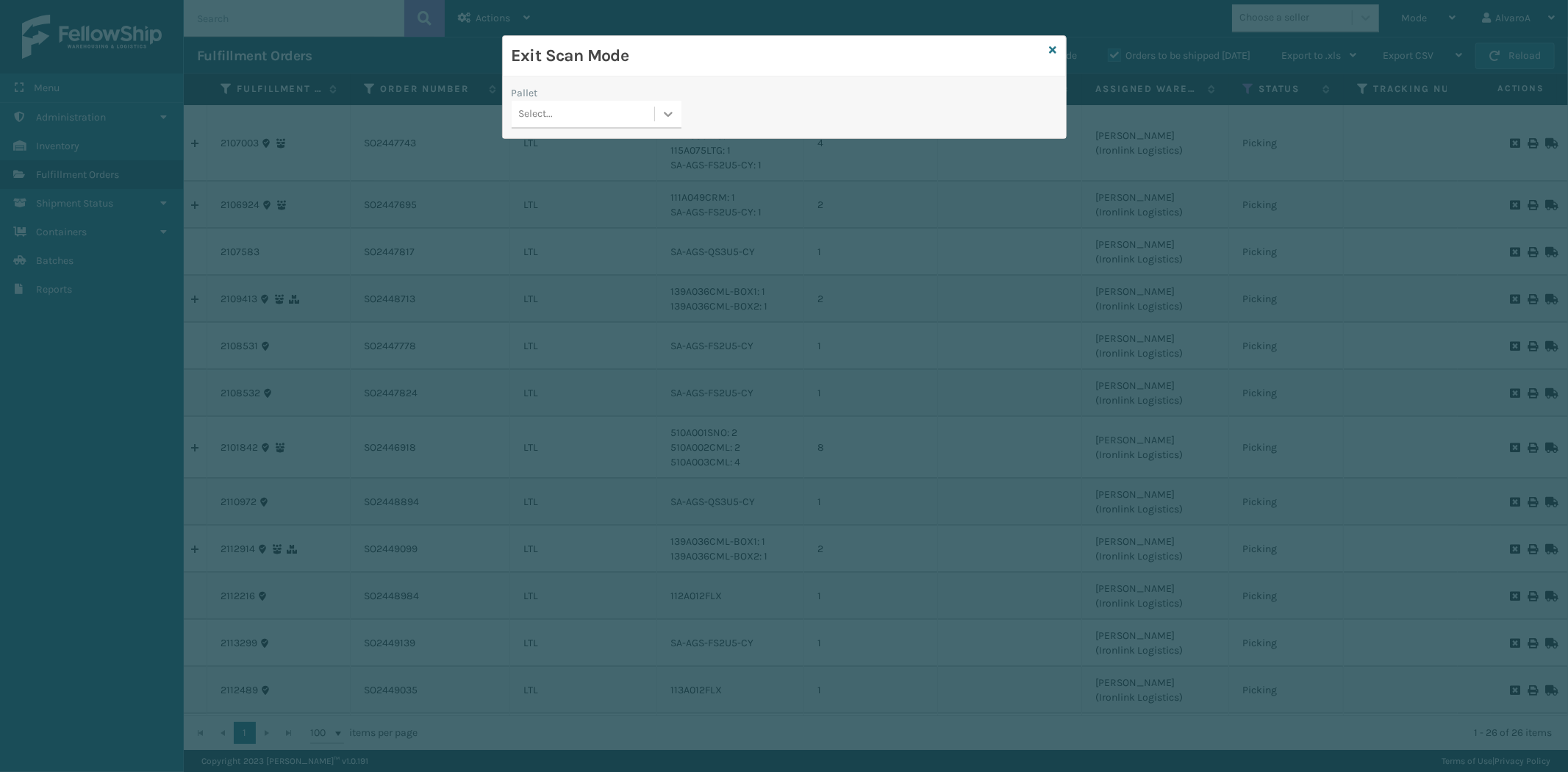
click at [670, 115] on icon at bounding box center [668, 114] width 14 height 14
click at [592, 200] on div "UPSG-7NH9Z33MLV" at bounding box center [596, 205] width 170 height 27
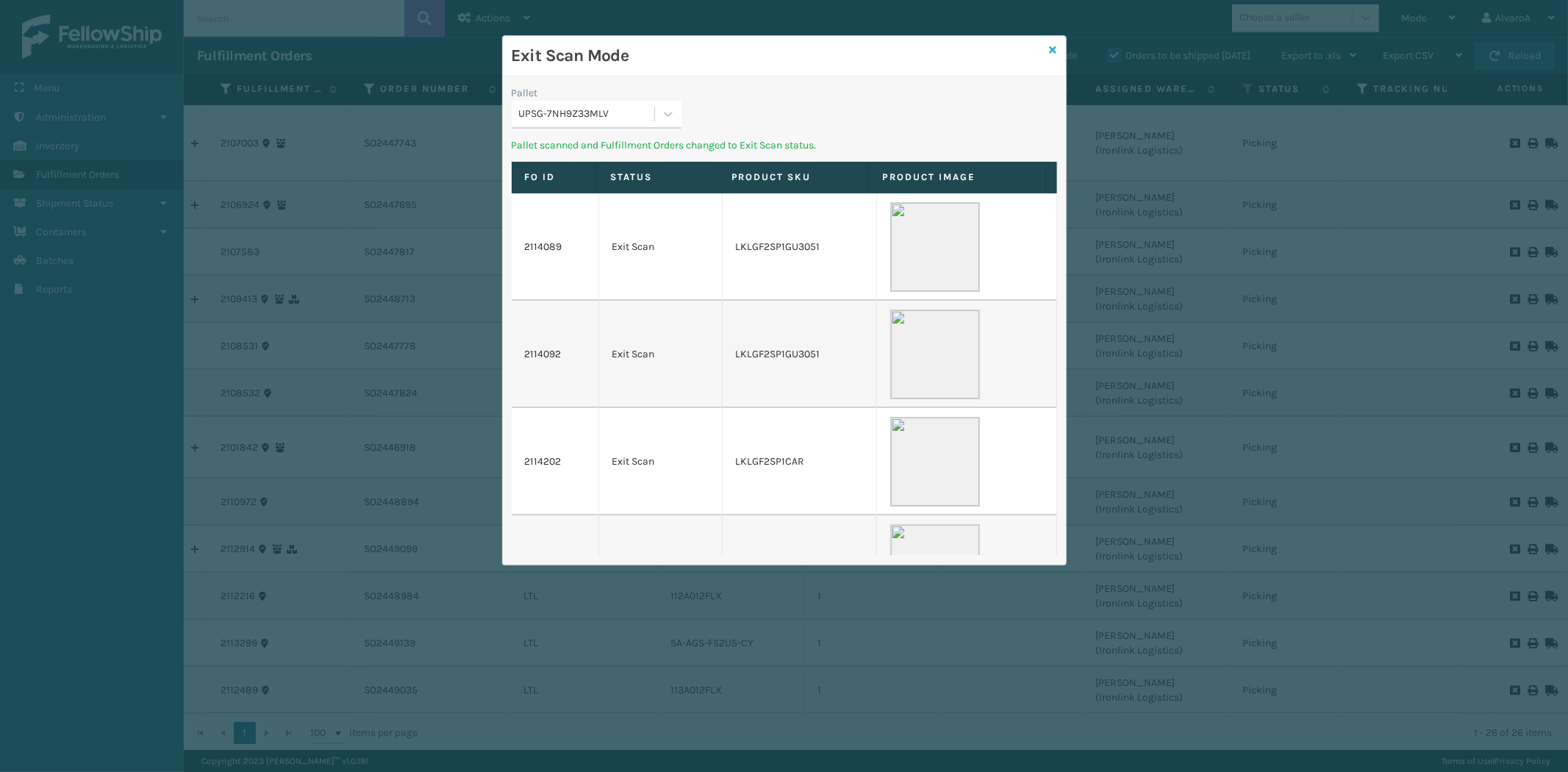
click at [1054, 51] on icon at bounding box center [1053, 50] width 7 height 10
